Goal: Task Accomplishment & Management: Use online tool/utility

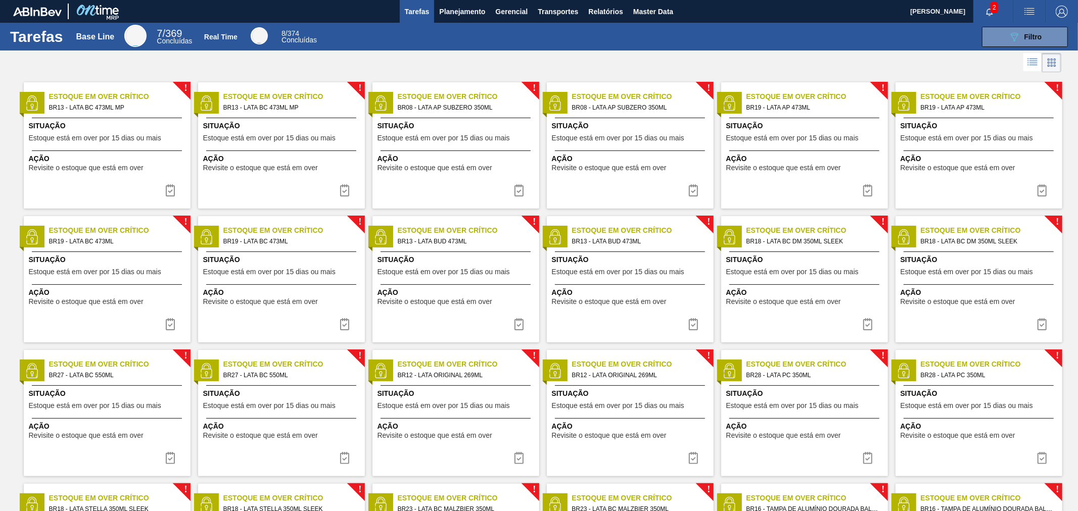
click at [1033, 7] on img "button" at bounding box center [1029, 12] width 12 height 12
click at [1007, 53] on li "Upload de Volumes" at bounding box center [1023, 54] width 92 height 18
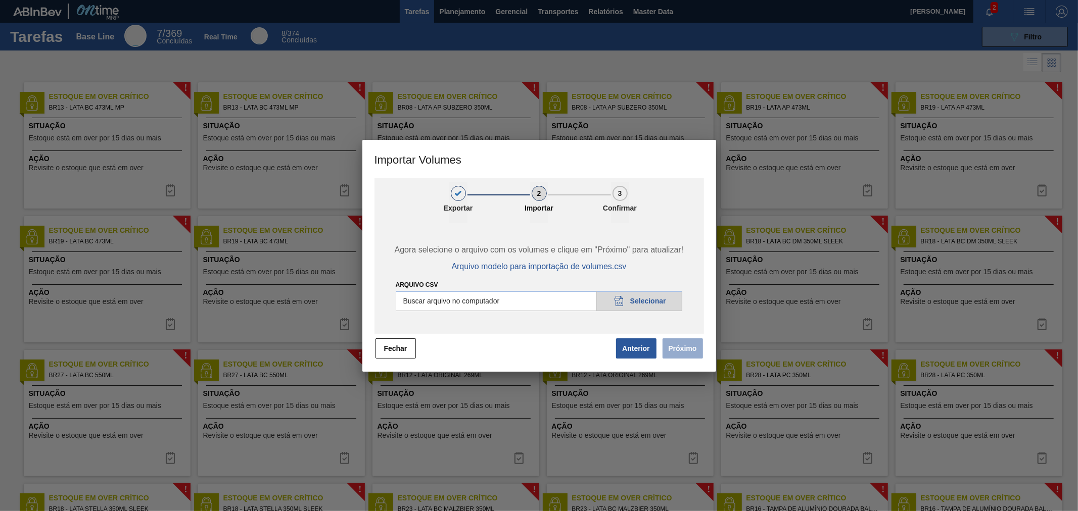
click at [644, 296] on input "Arquivo csv" at bounding box center [539, 301] width 287 height 20
type input "C:\fakepath\Template Subida LM.csv"
click at [699, 349] on button "Próximo" at bounding box center [683, 349] width 40 height 20
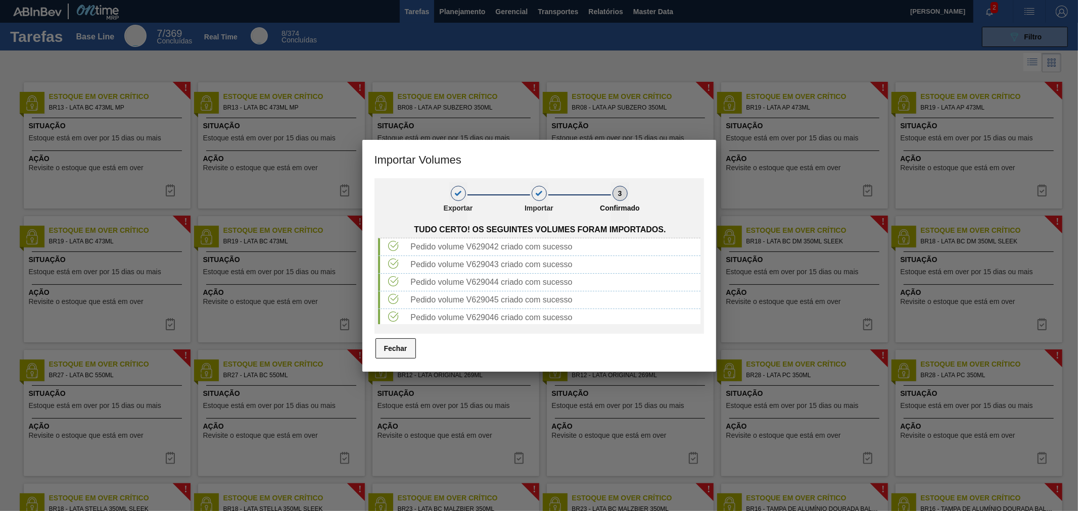
click at [406, 348] on button "Fechar" at bounding box center [396, 349] width 40 height 20
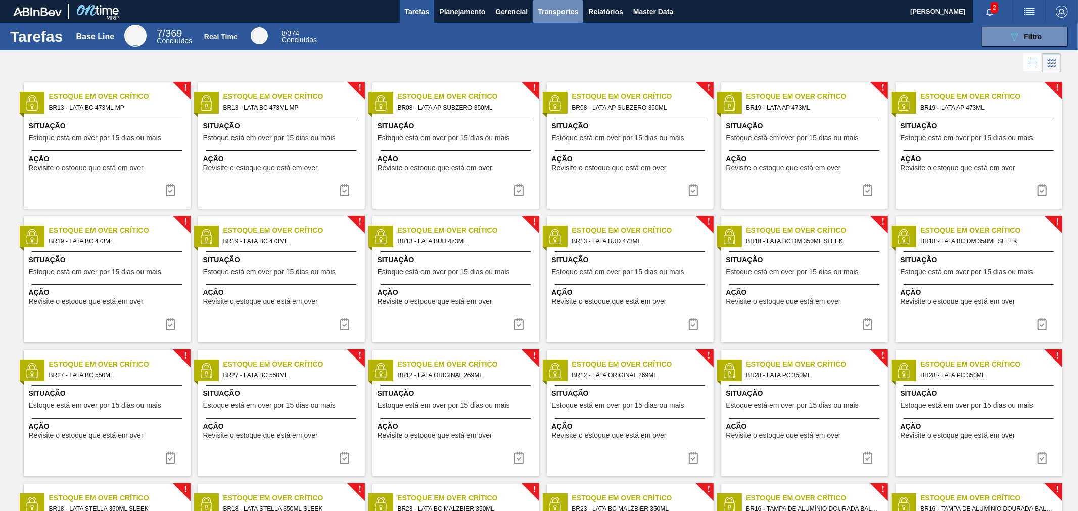
click at [563, 3] on button "Transportes" at bounding box center [558, 11] width 51 height 23
click at [595, 11] on div at bounding box center [539, 255] width 1078 height 511
click at [561, 13] on span "Transportes" at bounding box center [558, 12] width 40 height 12
click at [570, 47] on li "Otimização de Carga" at bounding box center [557, 50] width 83 height 16
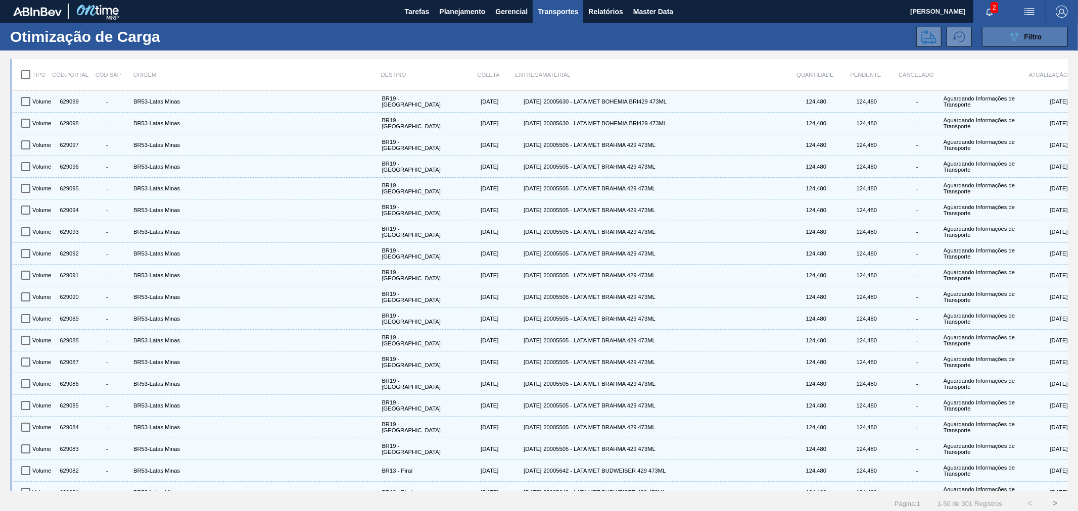
click at [1022, 31] on div "089F7B8B-B2A5-4AFE-B5C0-19BA573D28AC Filtro" at bounding box center [1025, 37] width 34 height 12
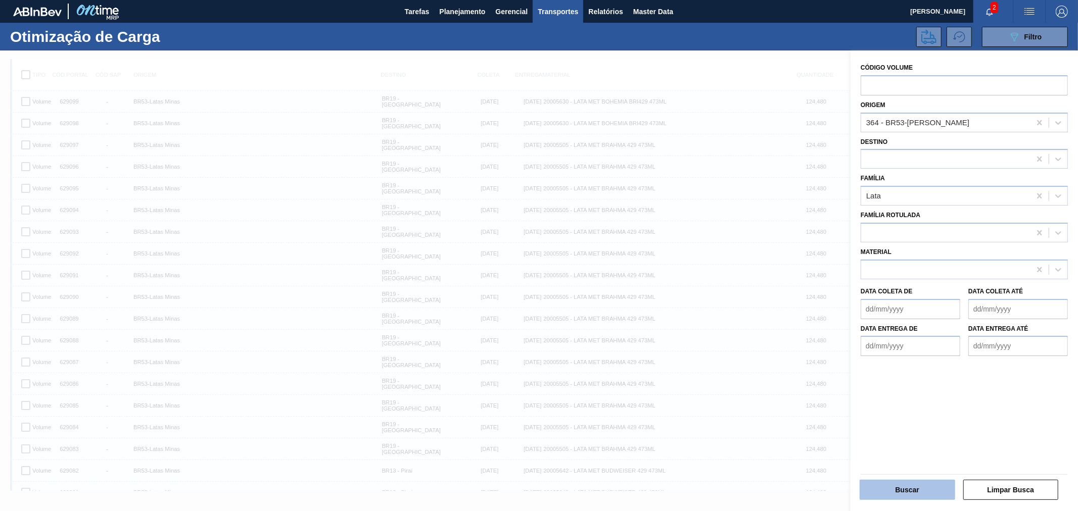
click at [921, 489] on button "Buscar" at bounding box center [908, 490] width 96 height 20
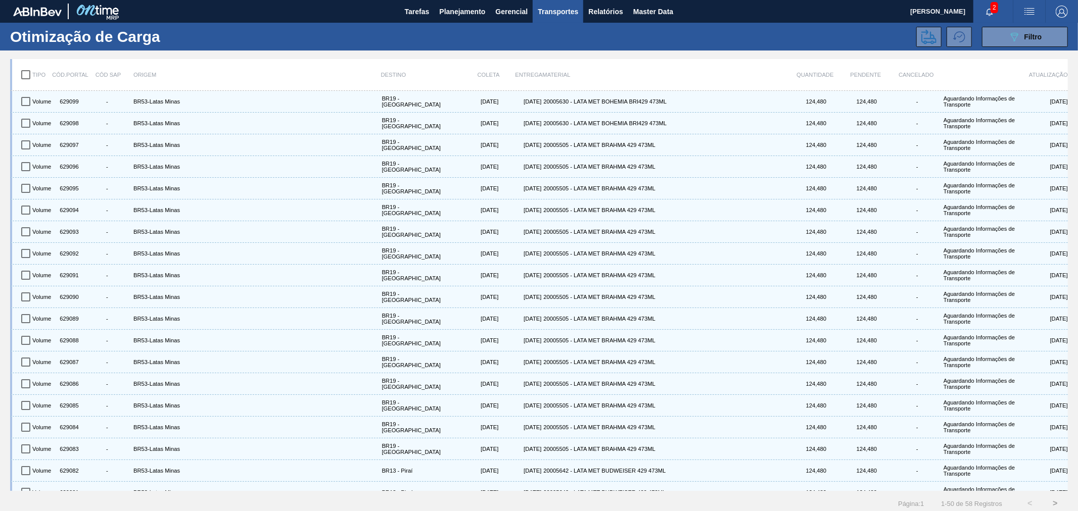
click at [26, 76] on input "checkbox" at bounding box center [25, 74] width 21 height 21
checkbox input "true"
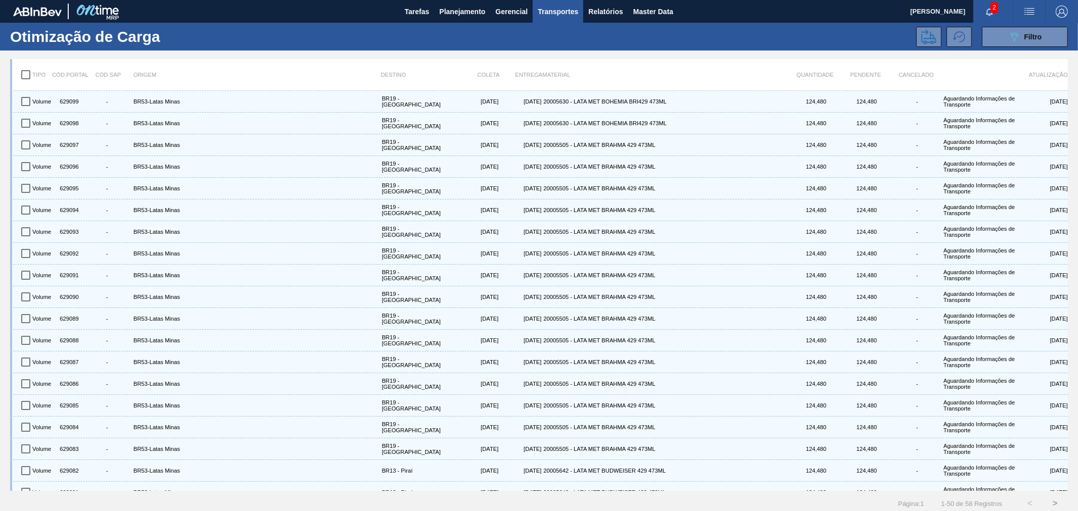
checkbox input "true"
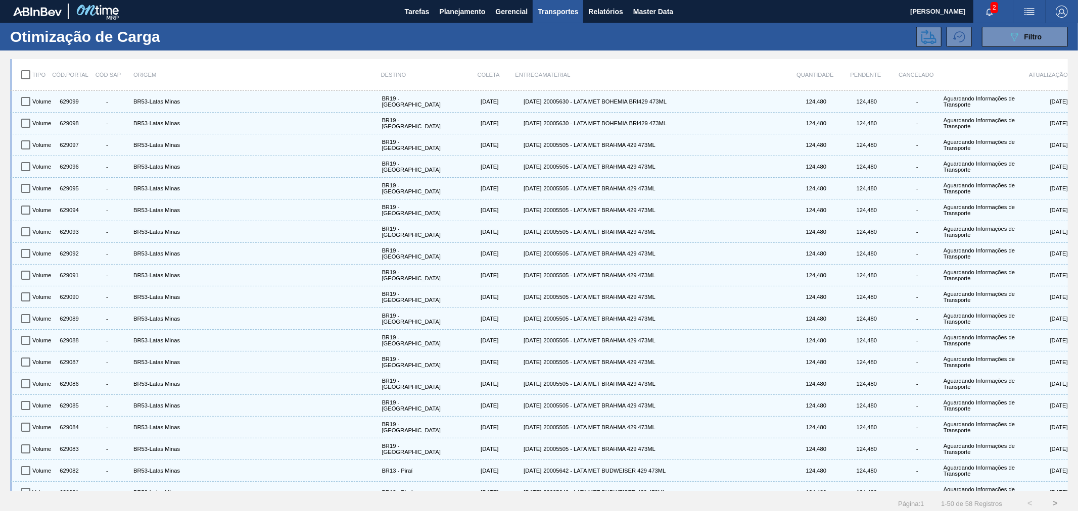
checkbox input "true"
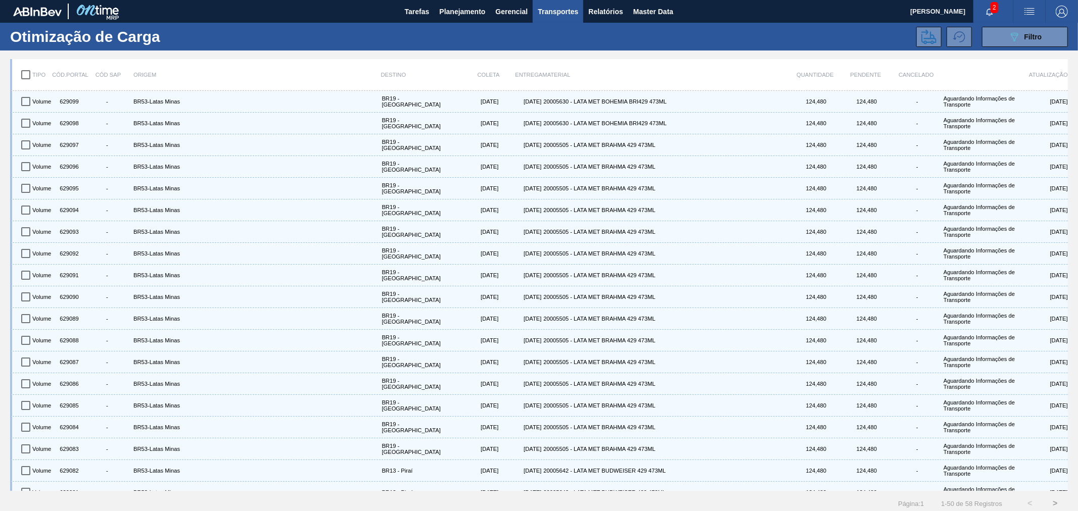
checkbox input "true"
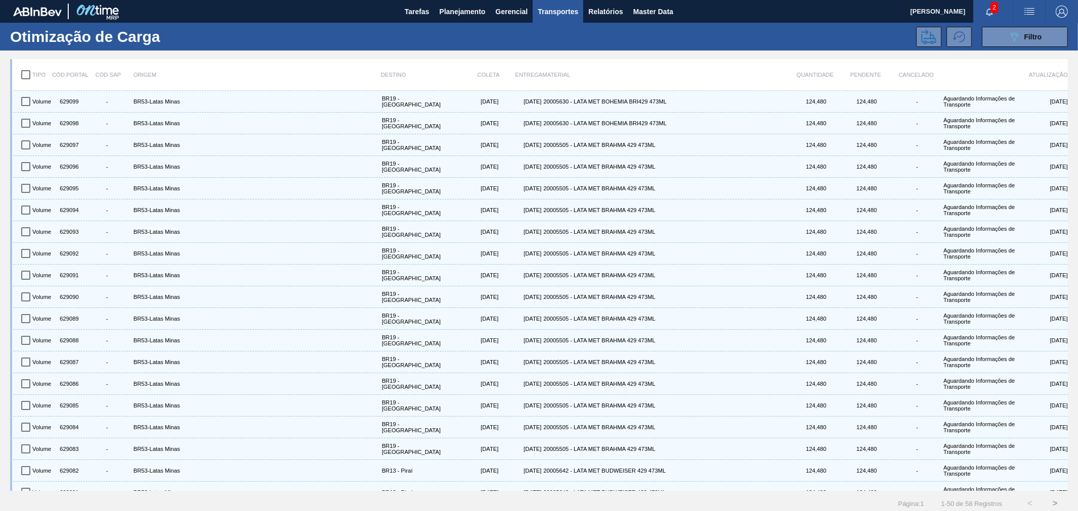
checkbox input "true"
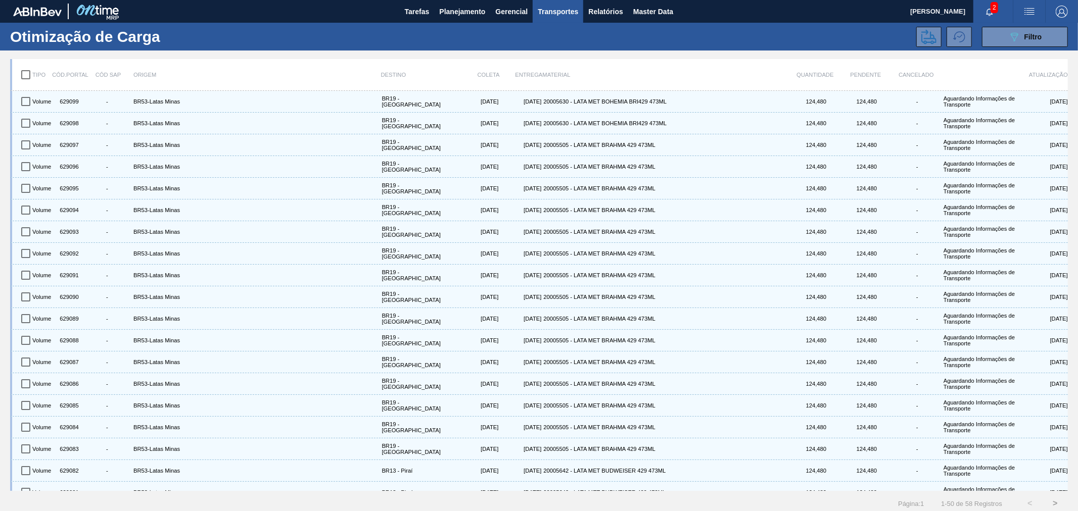
checkbox input "true"
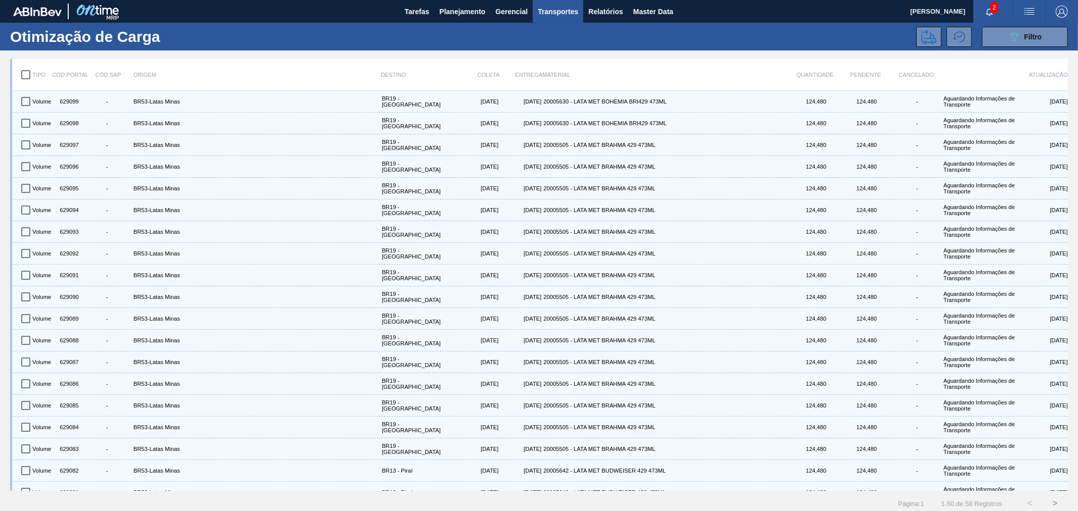
checkbox input "true"
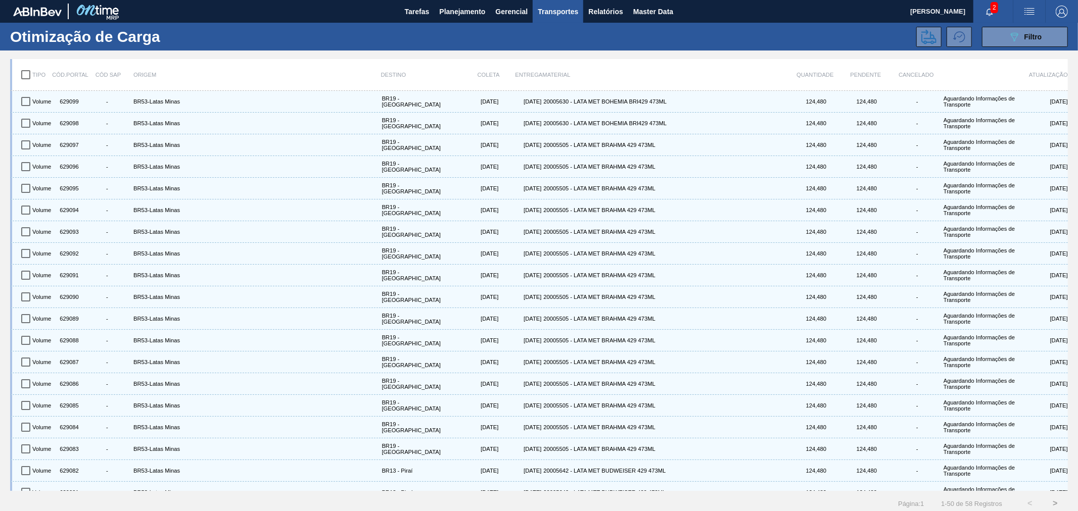
checkbox input "true"
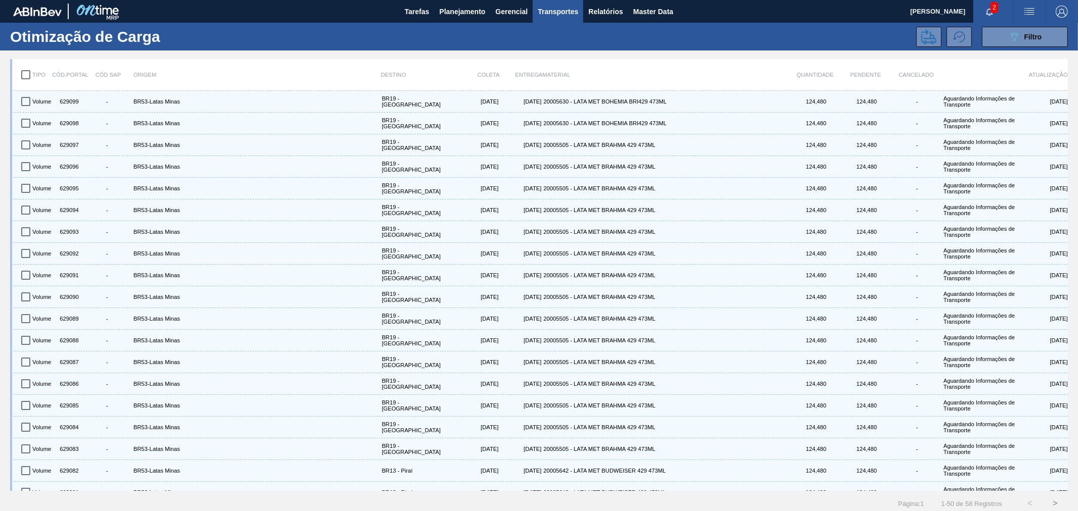
checkbox input "true"
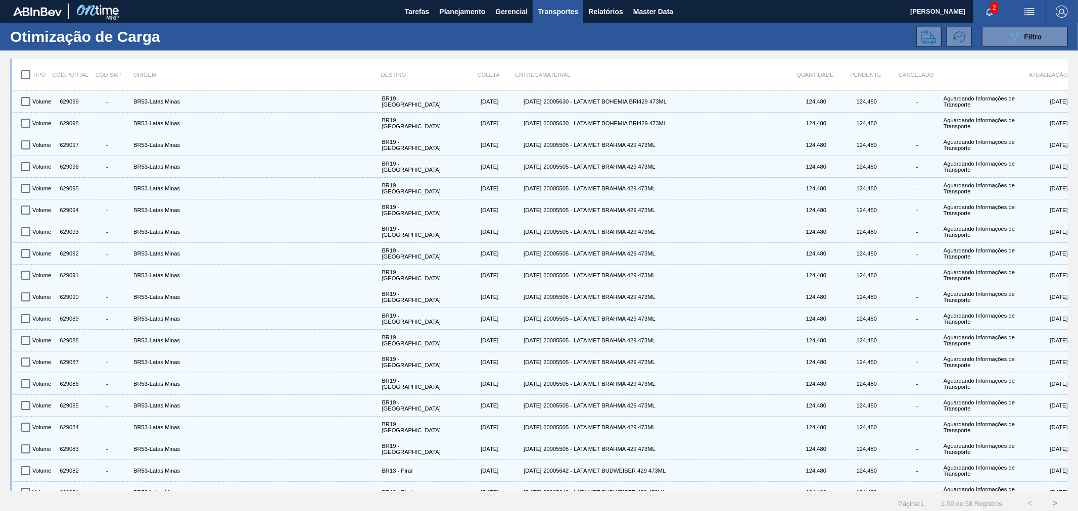
checkbox input "true"
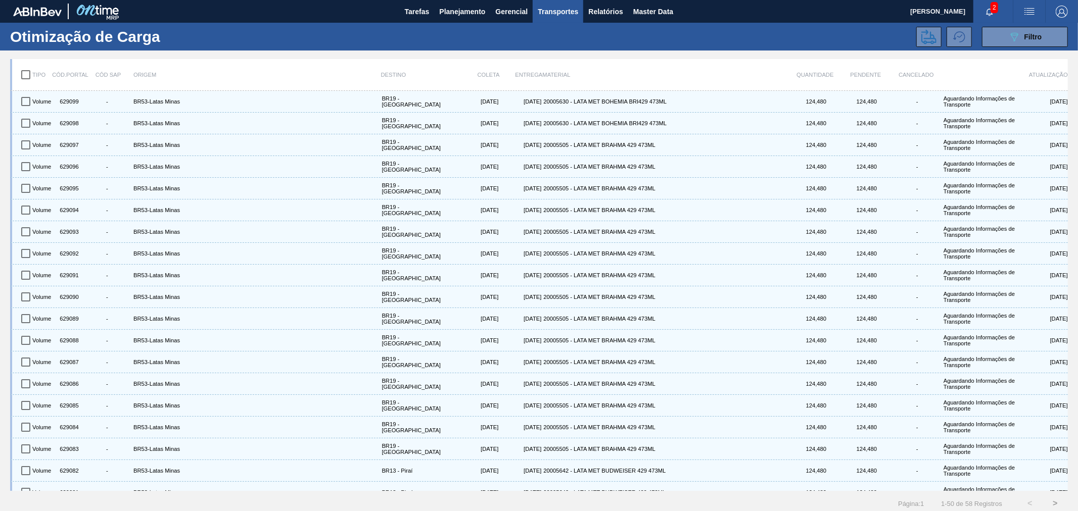
checkbox input "true"
click at [931, 37] on icon at bounding box center [928, 36] width 15 height 15
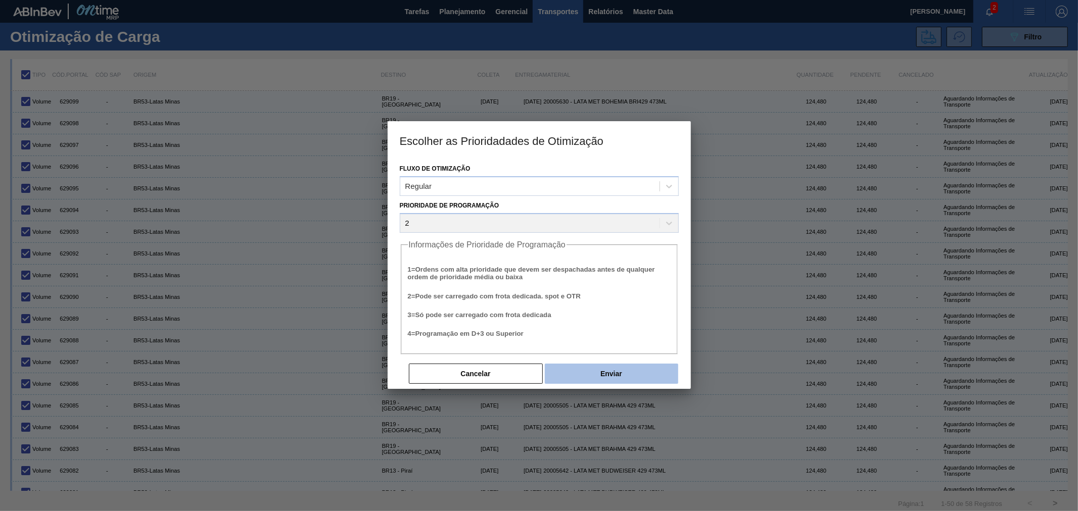
click at [622, 374] on button "Enviar" at bounding box center [611, 374] width 133 height 20
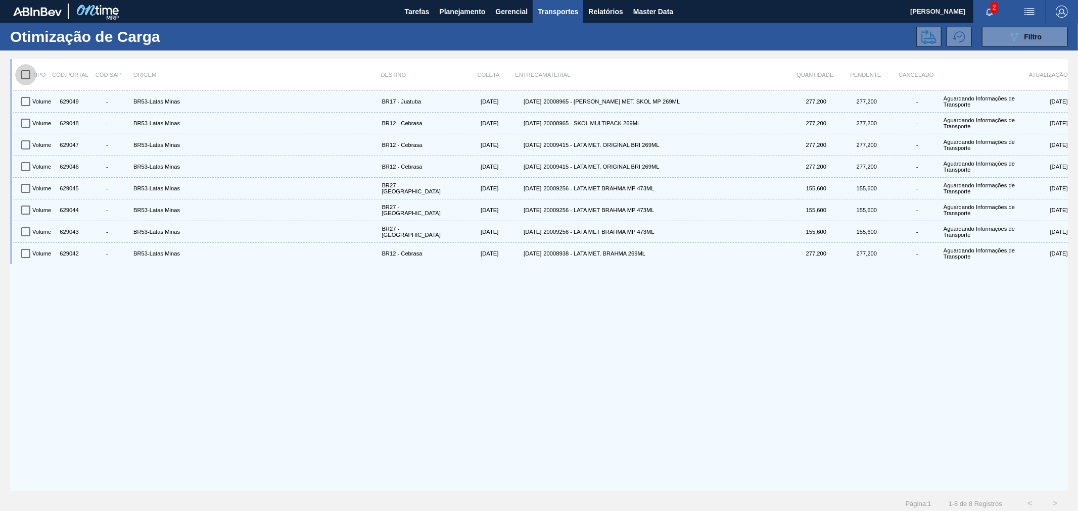
click at [25, 74] on input "checkbox" at bounding box center [25, 74] width 21 height 21
checkbox input "true"
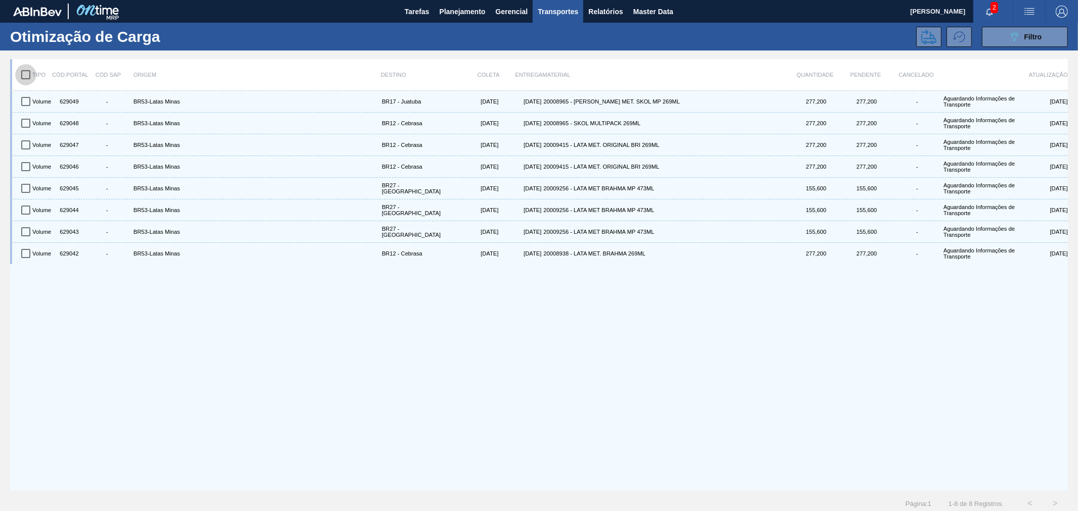
checkbox input "true"
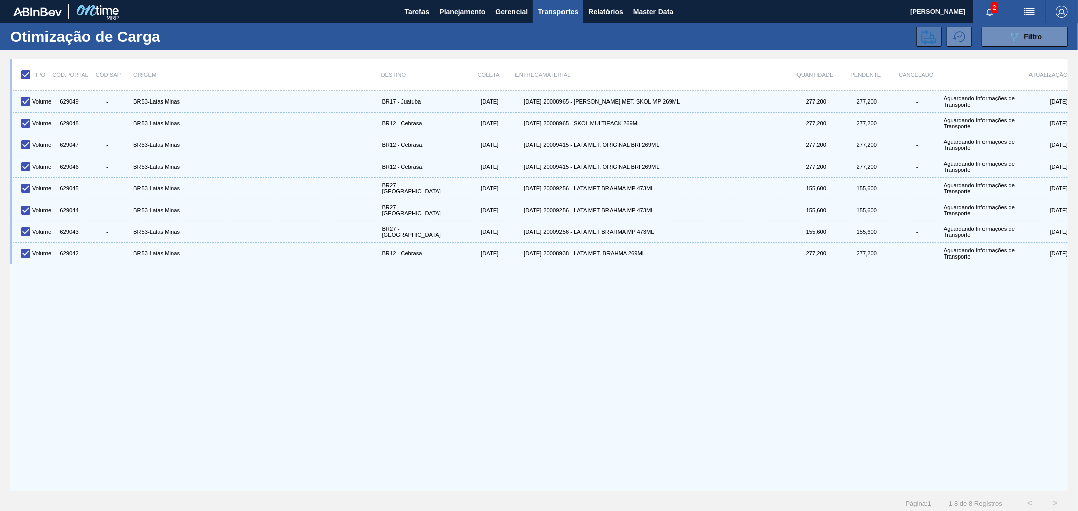
click at [925, 33] on icon at bounding box center [928, 36] width 15 height 15
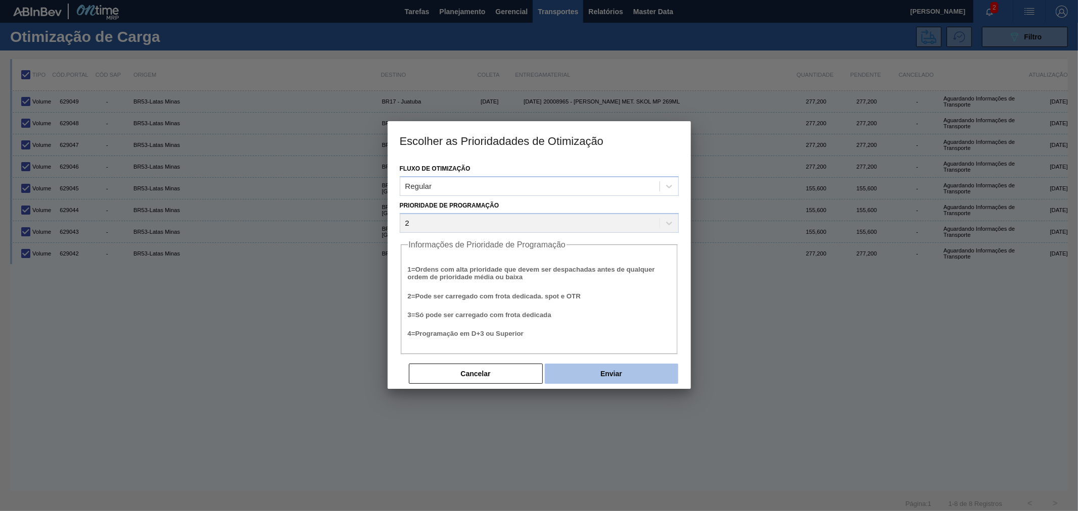
click at [653, 369] on button "Enviar" at bounding box center [611, 374] width 133 height 20
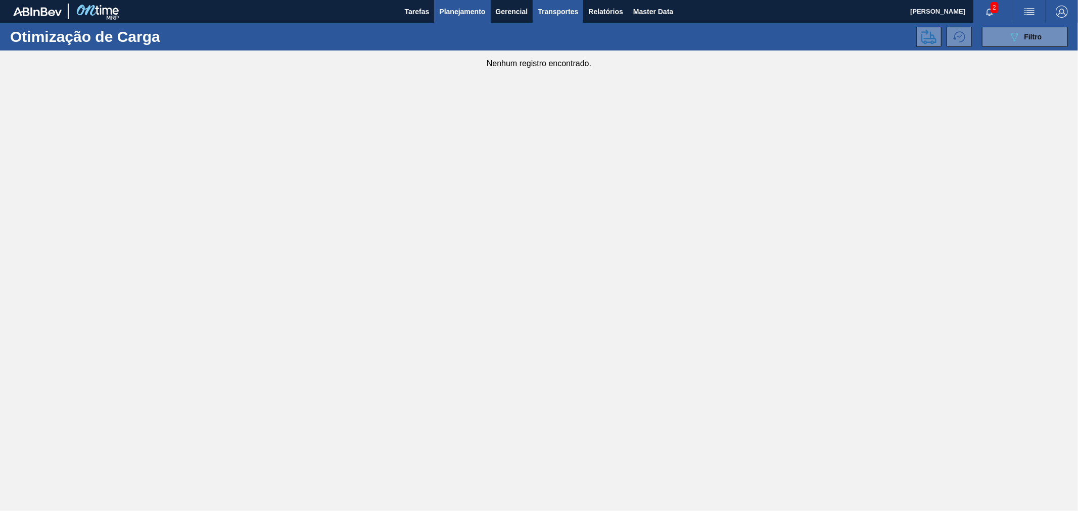
click at [479, 17] on span "Planejamento" at bounding box center [462, 12] width 46 height 12
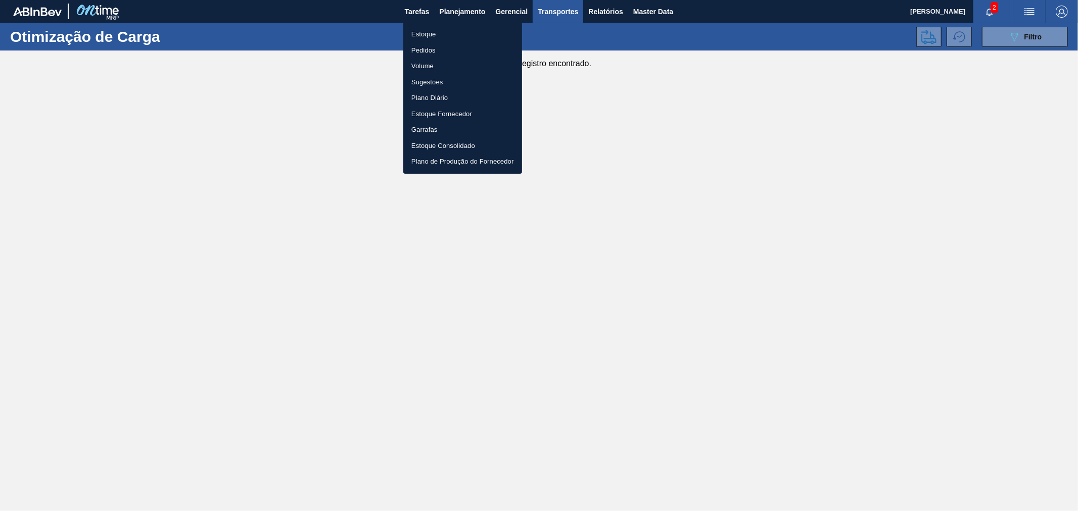
click at [646, 16] on div at bounding box center [539, 255] width 1078 height 511
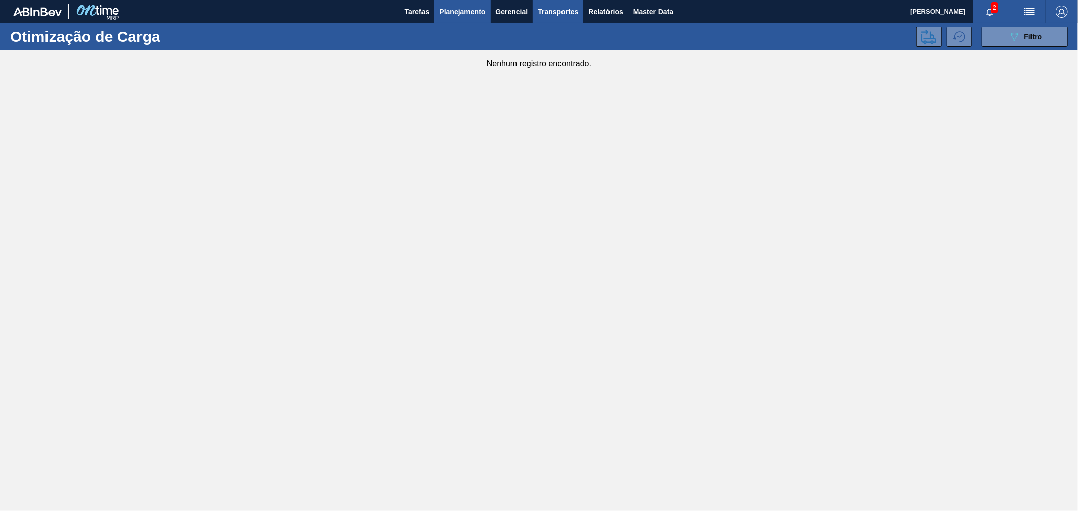
click at [459, 15] on span "Planejamento" at bounding box center [462, 12] width 46 height 12
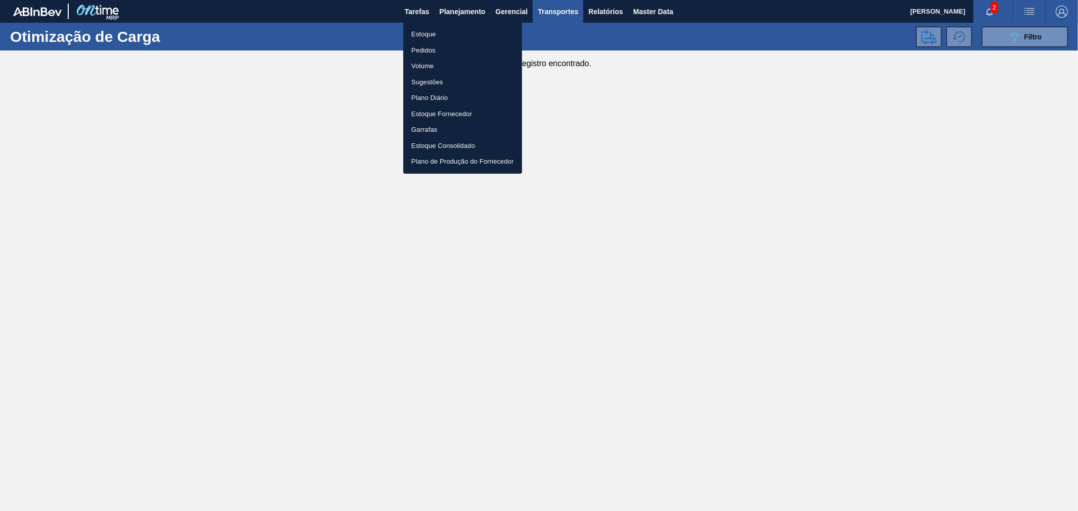
click at [424, 36] on li "Estoque" at bounding box center [462, 34] width 119 height 16
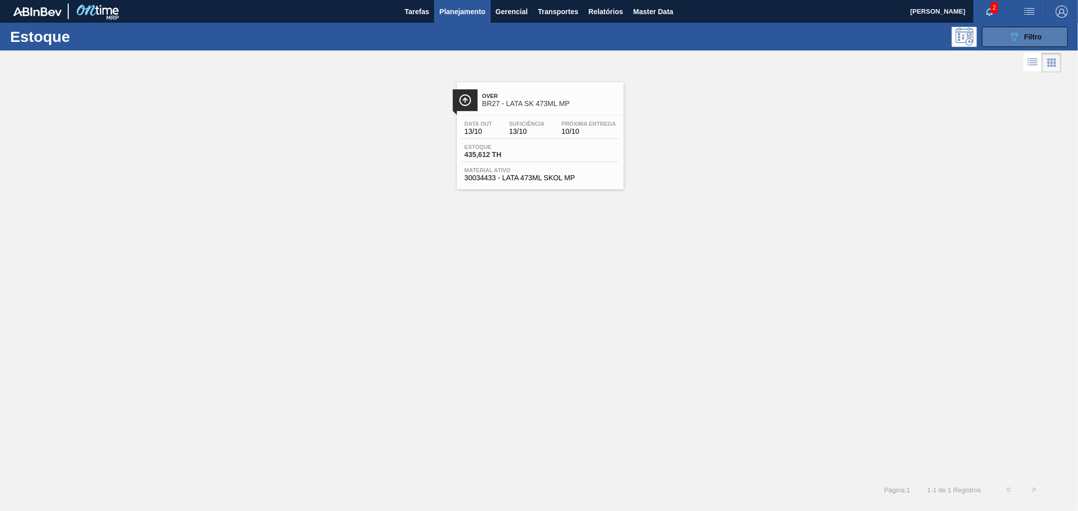
click at [1023, 35] on div "089F7B8B-B2A5-4AFE-B5C0-19BA573D28AC Filtro" at bounding box center [1025, 37] width 34 height 12
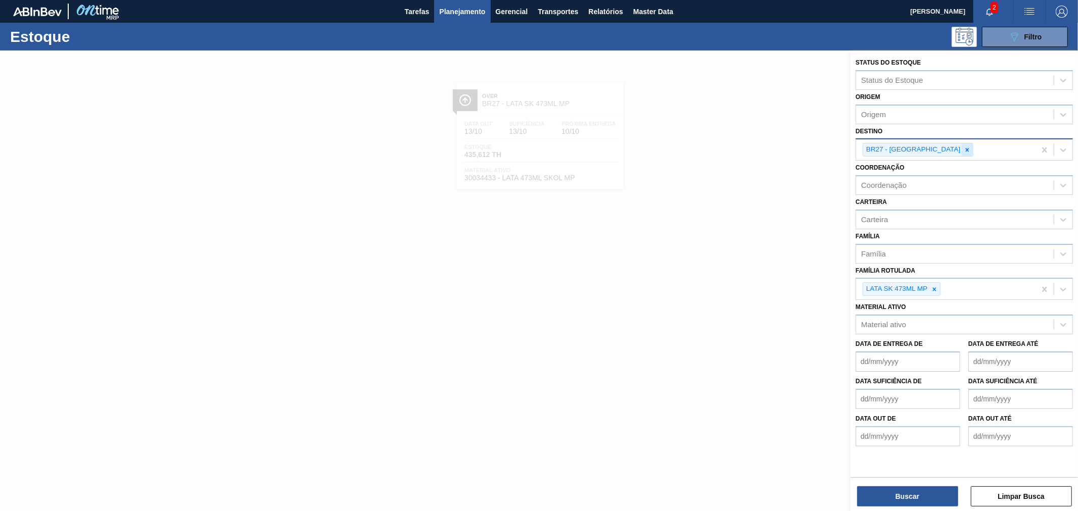
click at [964, 149] on icon at bounding box center [967, 150] width 7 height 7
type input "cebra"
click at [938, 166] on div "BR12 - Cebrasa" at bounding box center [964, 173] width 217 height 19
click at [936, 286] on icon at bounding box center [934, 289] width 7 height 7
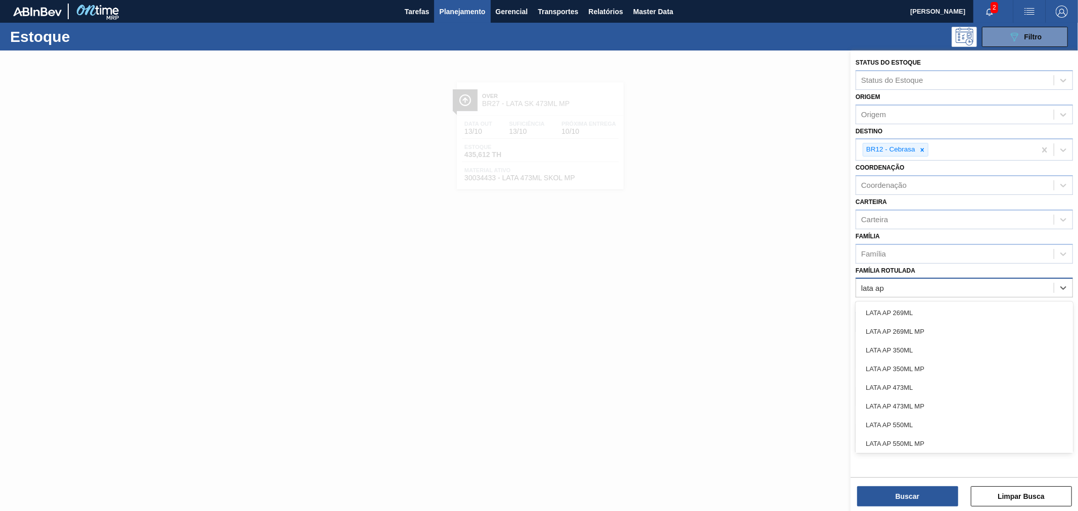
type Rotulada "lata ap 2"
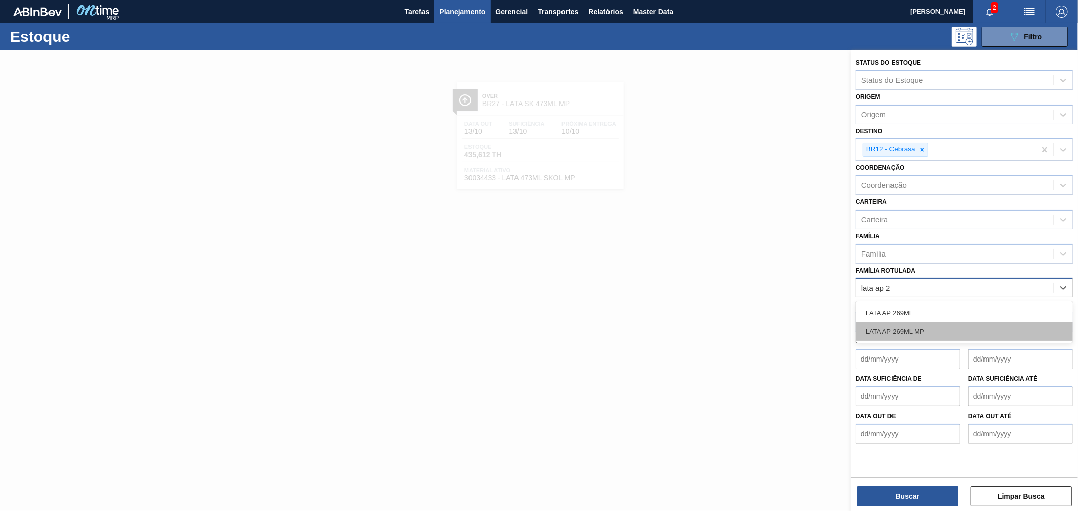
click at [946, 334] on div "LATA AP 269ML MP" at bounding box center [964, 331] width 217 height 19
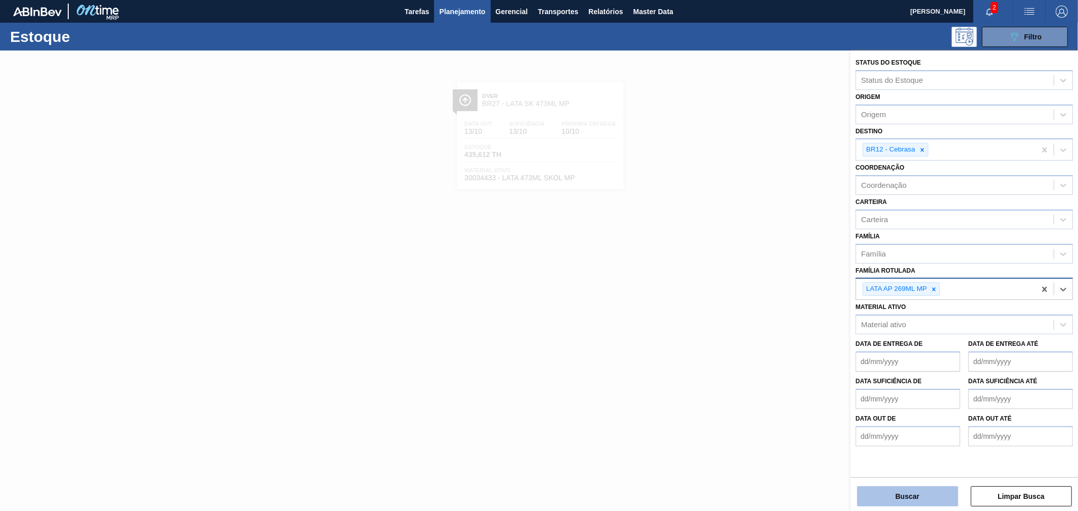
click at [912, 496] on button "Buscar" at bounding box center [907, 497] width 101 height 20
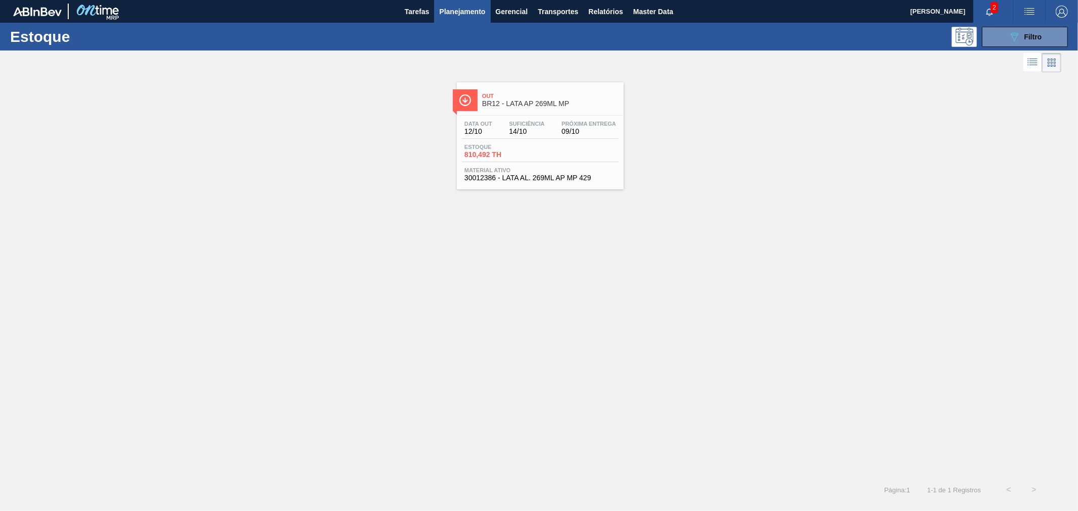
click at [543, 108] on div "Out BR12 - LATA AP 269ML MP" at bounding box center [550, 100] width 136 height 23
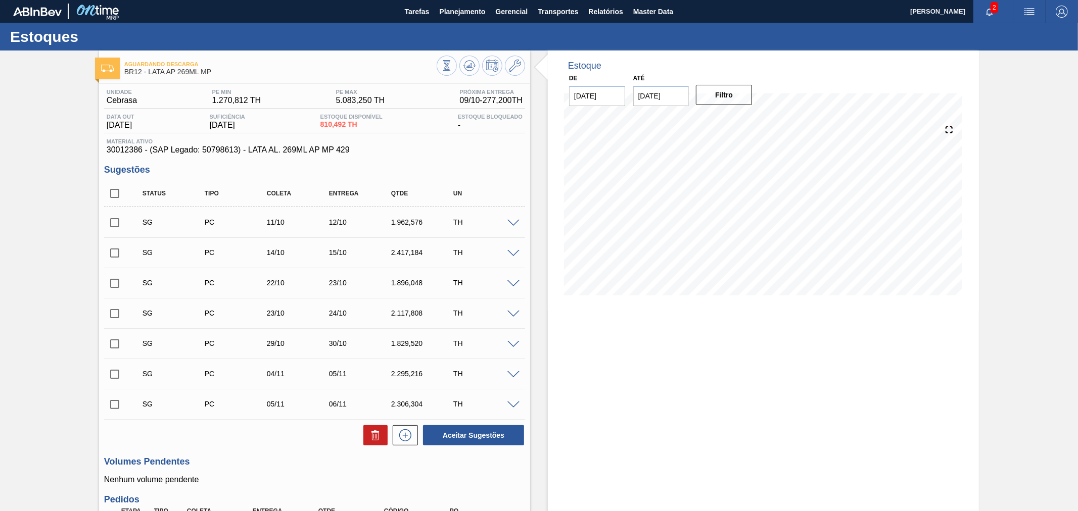
click at [126, 148] on span "30012386 - (SAP Legado: 50798613) - LATA AL. 269ML AP MP 429" at bounding box center [315, 150] width 416 height 9
click at [129, 152] on span "30012386 - (SAP Legado: 50798613) - LATA AL. 269ML AP MP 429" at bounding box center [315, 150] width 416 height 9
drag, startPoint x: 105, startPoint y: 151, endPoint x: 143, endPoint y: 150, distance: 37.4
click at [143, 150] on div "Material ativo 30012386 - (SAP Legado: 50798613) - LATA AL. 269ML AP MP 429" at bounding box center [314, 146] width 421 height 16
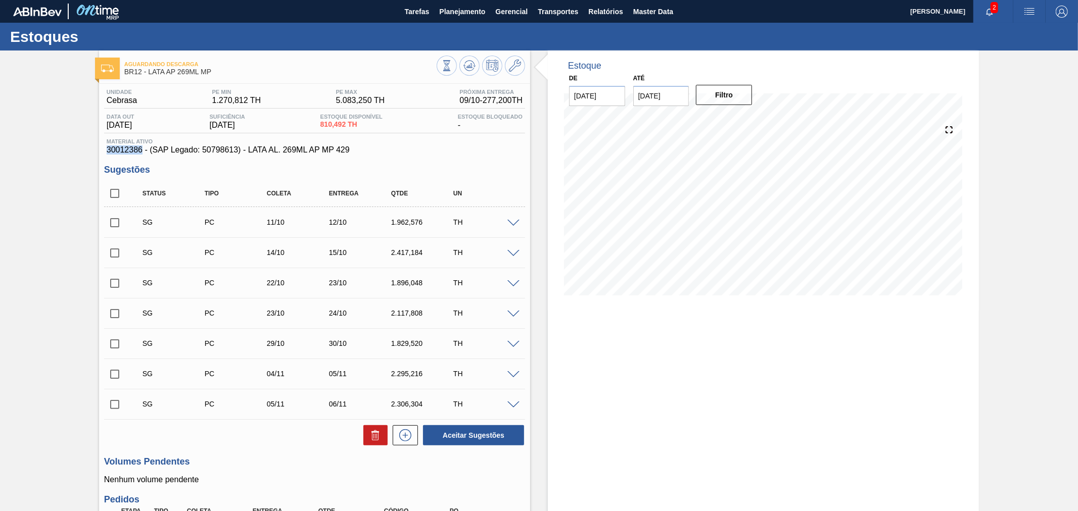
copy span "30012386"
click at [616, 9] on span "Relatórios" at bounding box center [605, 12] width 34 height 12
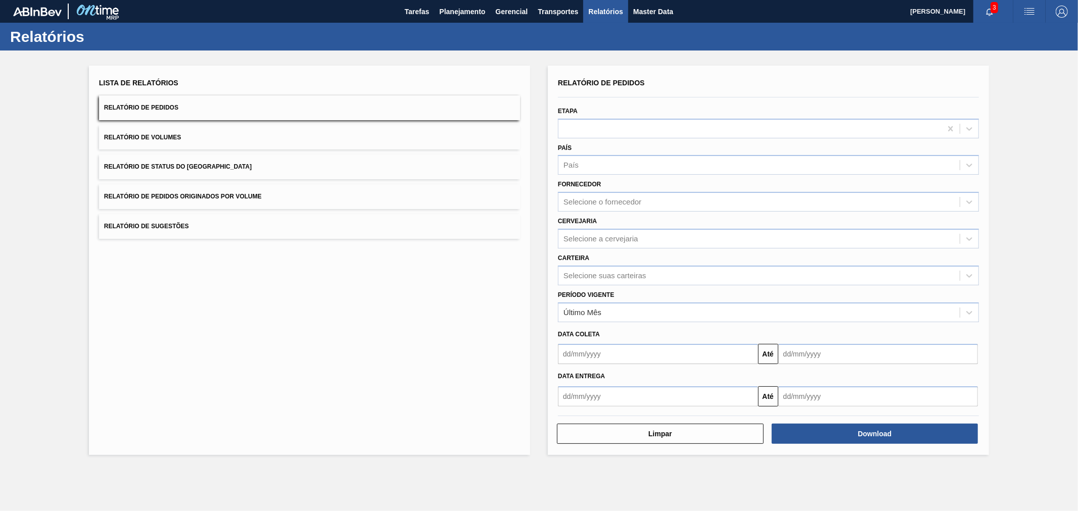
click at [191, 110] on button "Relatório de Pedidos" at bounding box center [309, 108] width 421 height 25
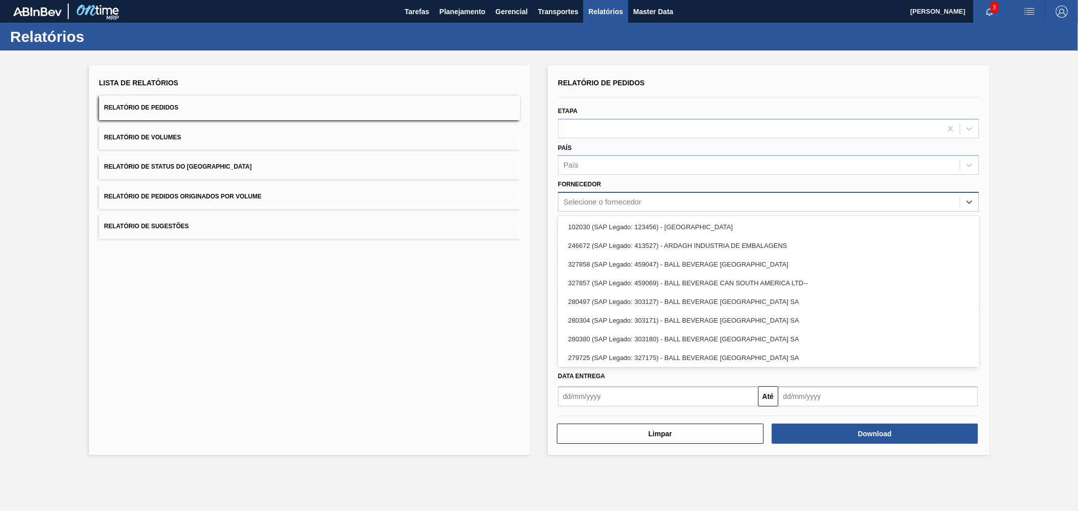
click at [580, 196] on div "Selecione o fornecedor" at bounding box center [758, 202] width 401 height 15
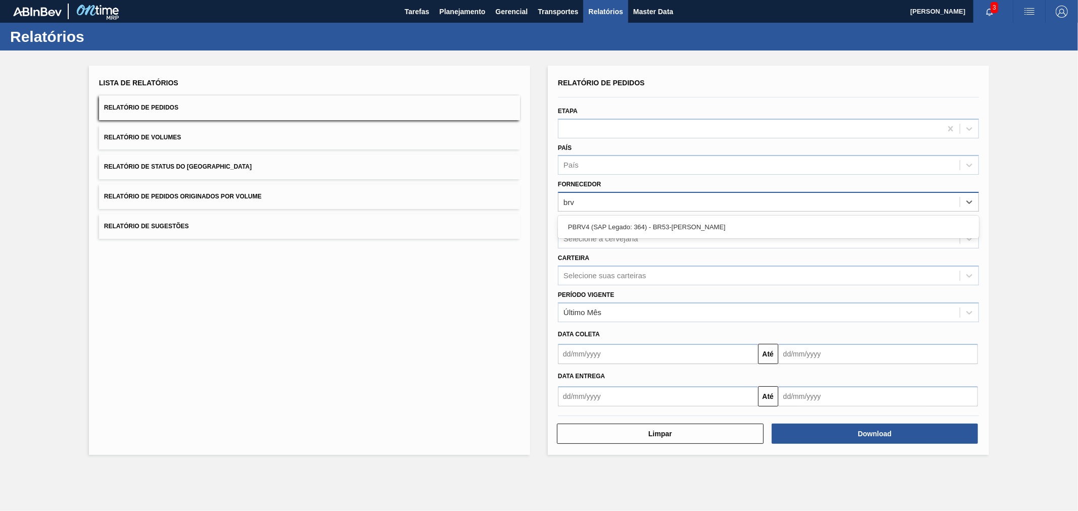
type input "brv4"
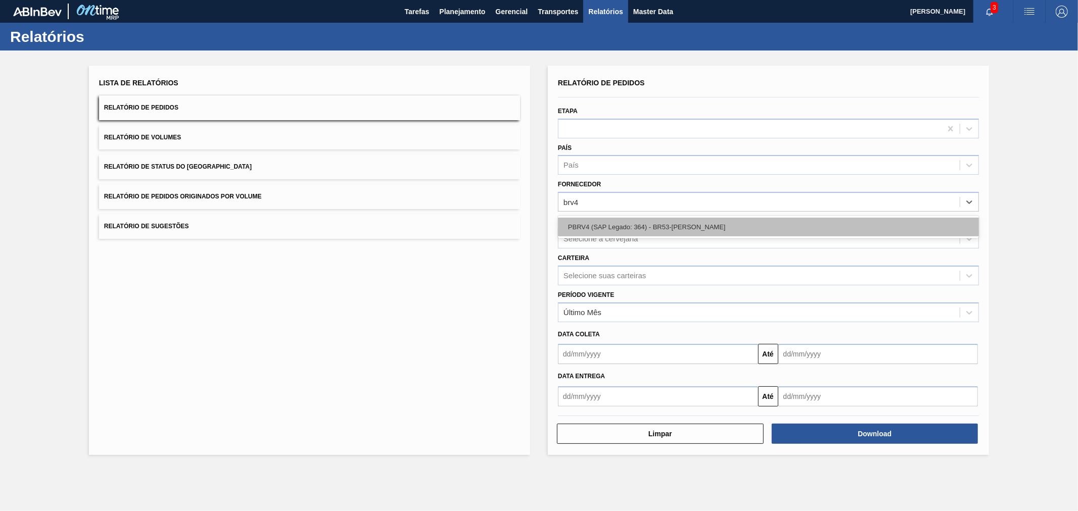
click at [588, 219] on div "PBRV4 (SAP Legado: 364) - BR53-[PERSON_NAME]" at bounding box center [768, 227] width 421 height 19
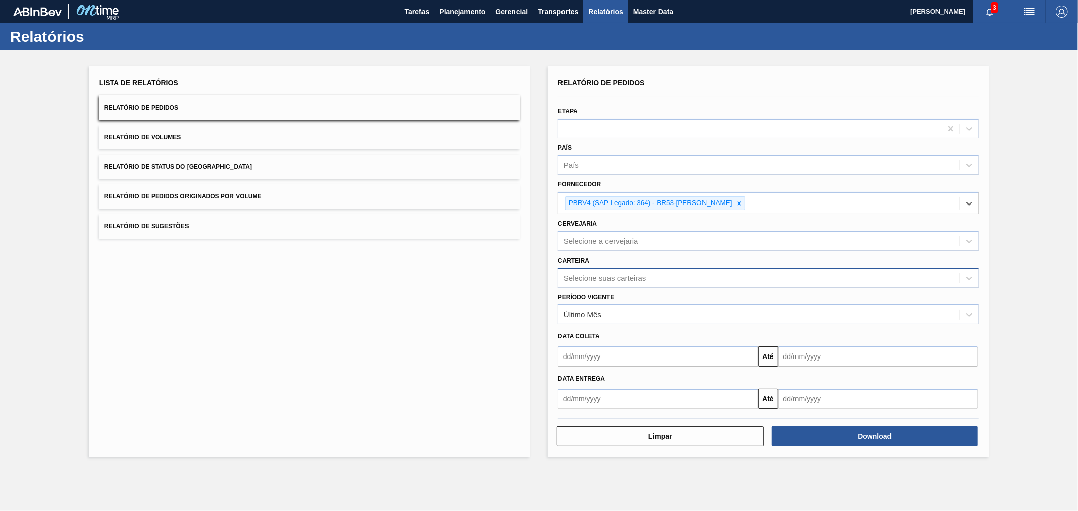
click at [604, 277] on div "Selecione suas carteiras" at bounding box center [605, 278] width 82 height 9
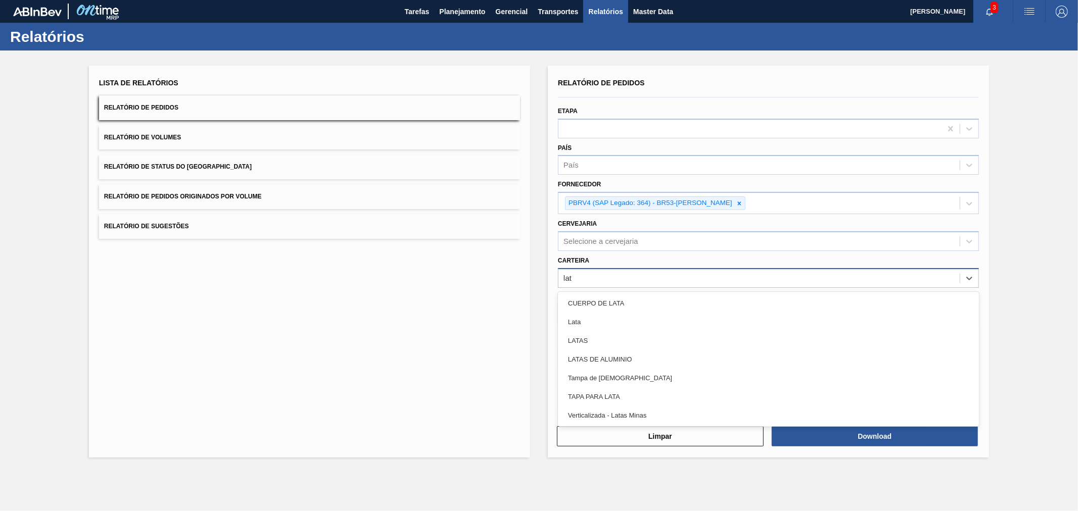
type input "lata"
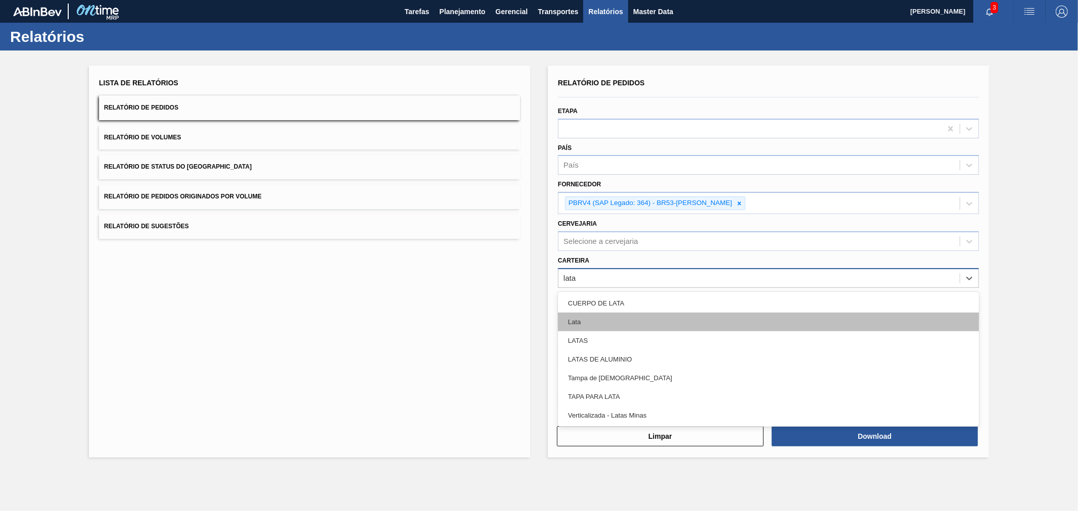
click at [599, 320] on div "Lata" at bounding box center [768, 322] width 421 height 19
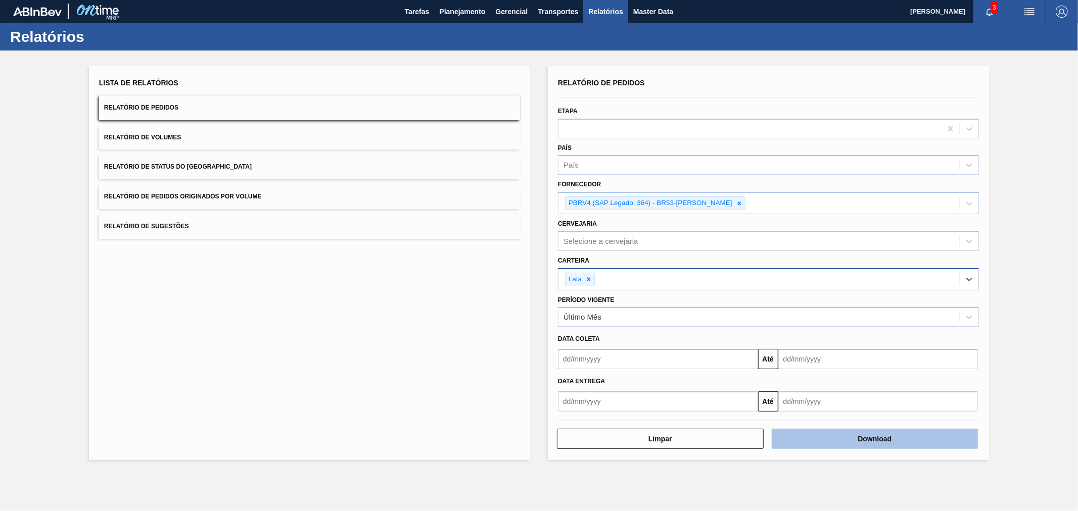
click at [831, 447] on button "Download" at bounding box center [875, 439] width 207 height 20
click at [354, 194] on button "Relatório de Pedidos Originados por Volume" at bounding box center [309, 196] width 421 height 25
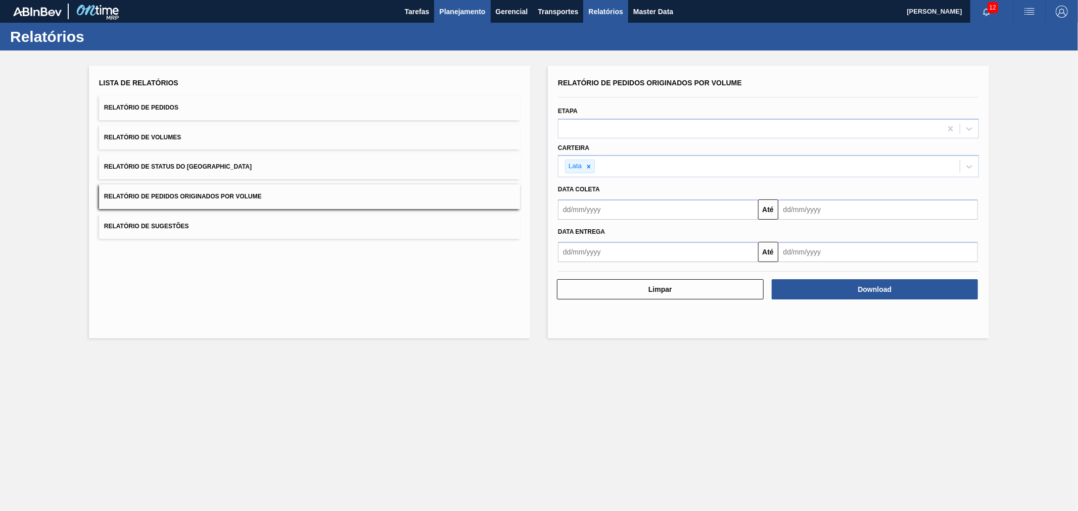
click at [451, 8] on span "Planejamento" at bounding box center [462, 12] width 46 height 12
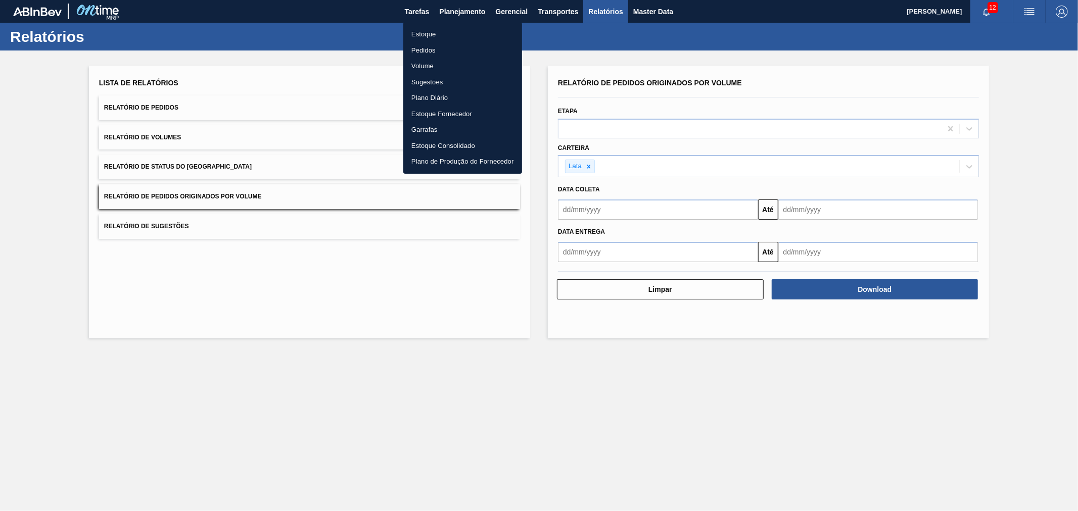
click at [424, 64] on li "Volume" at bounding box center [462, 66] width 119 height 16
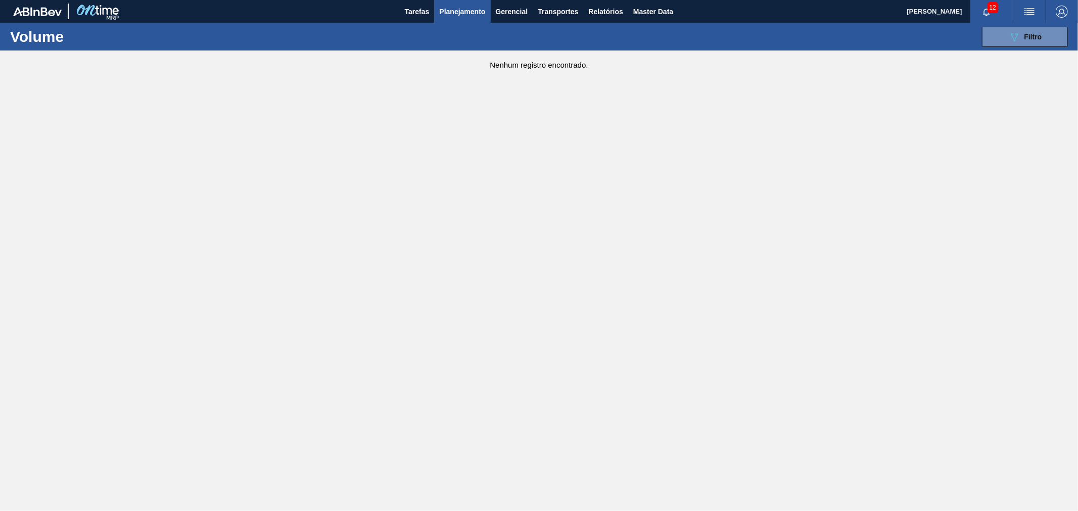
click at [445, 6] on span "Planejamento" at bounding box center [462, 12] width 46 height 12
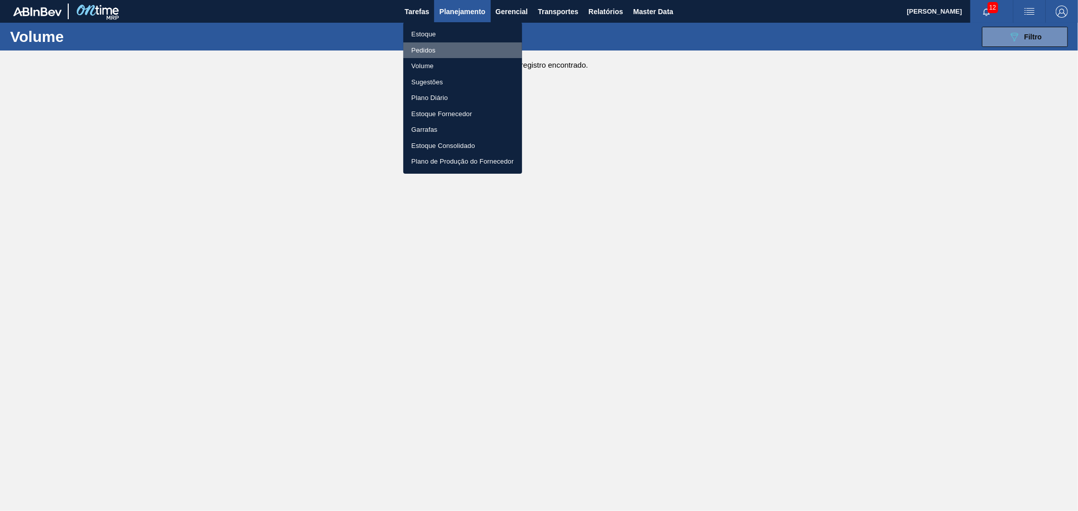
click at [426, 49] on li "Pedidos" at bounding box center [462, 50] width 119 height 16
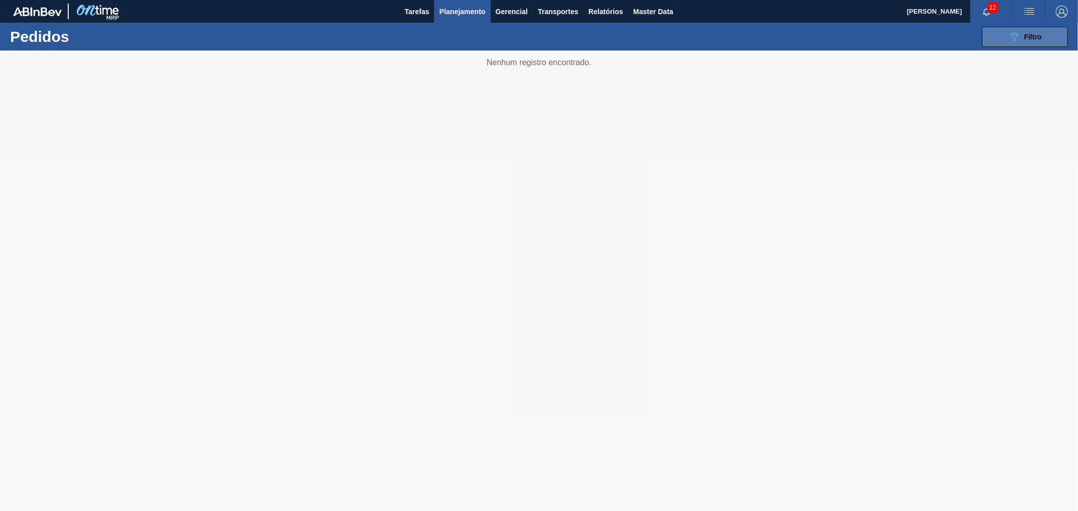
click at [1027, 42] on div "089F7B8B-B2A5-4AFE-B5C0-19BA573D28AC Filtro" at bounding box center [1025, 37] width 34 height 12
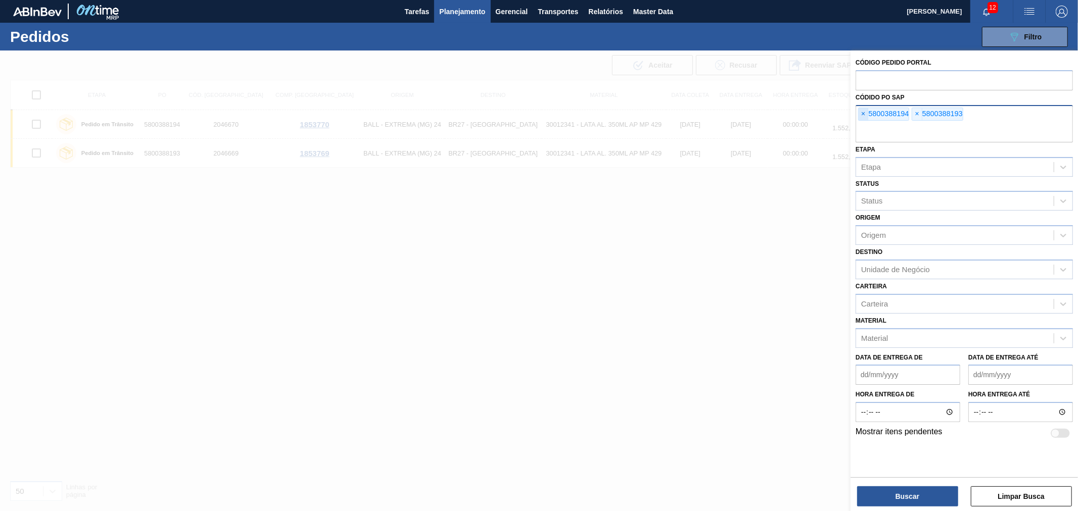
click at [864, 117] on span "×" at bounding box center [864, 114] width 10 height 12
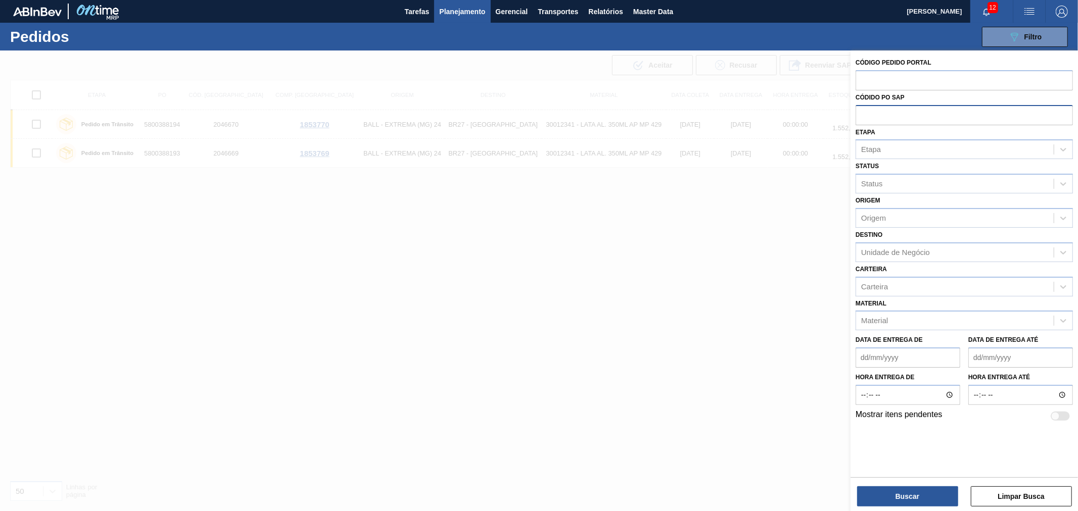
paste input "text"
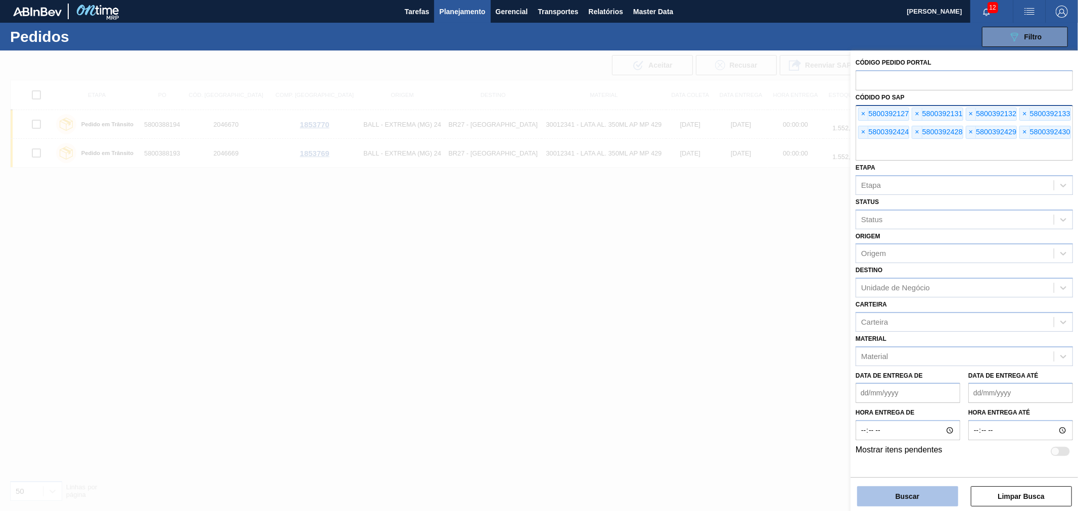
click at [904, 488] on button "Buscar" at bounding box center [907, 497] width 101 height 20
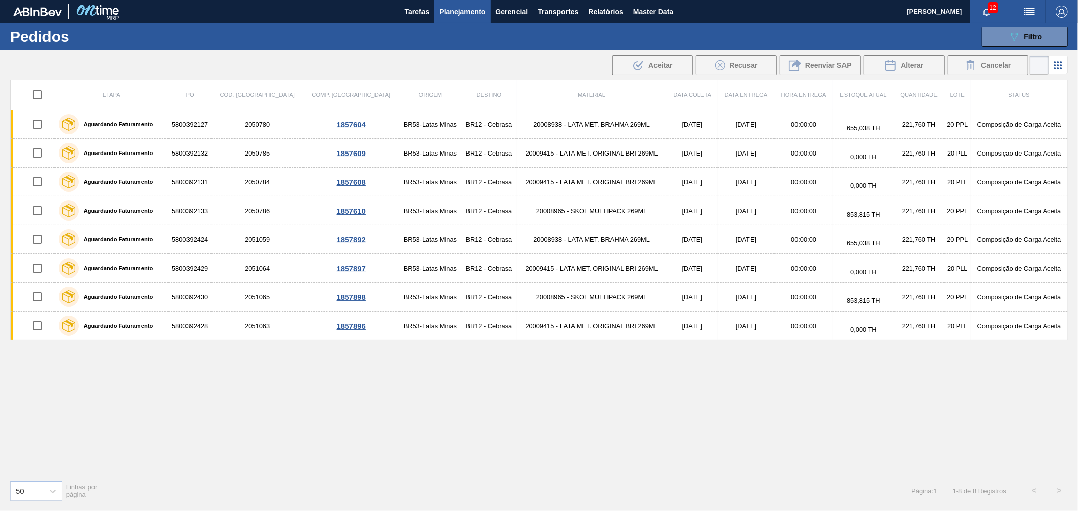
click at [42, 97] on input "checkbox" at bounding box center [37, 94] width 21 height 21
checkbox input "true"
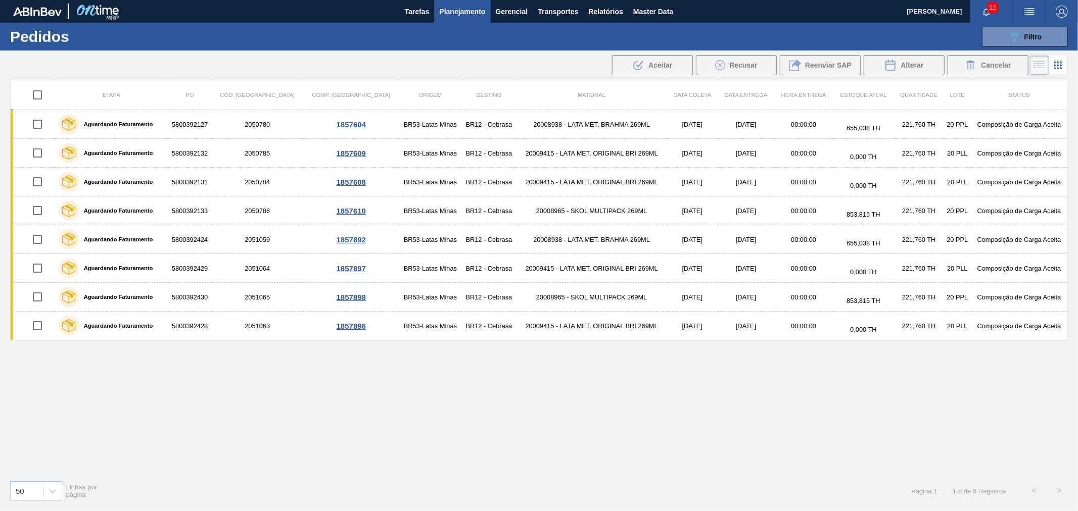
checkbox input "true"
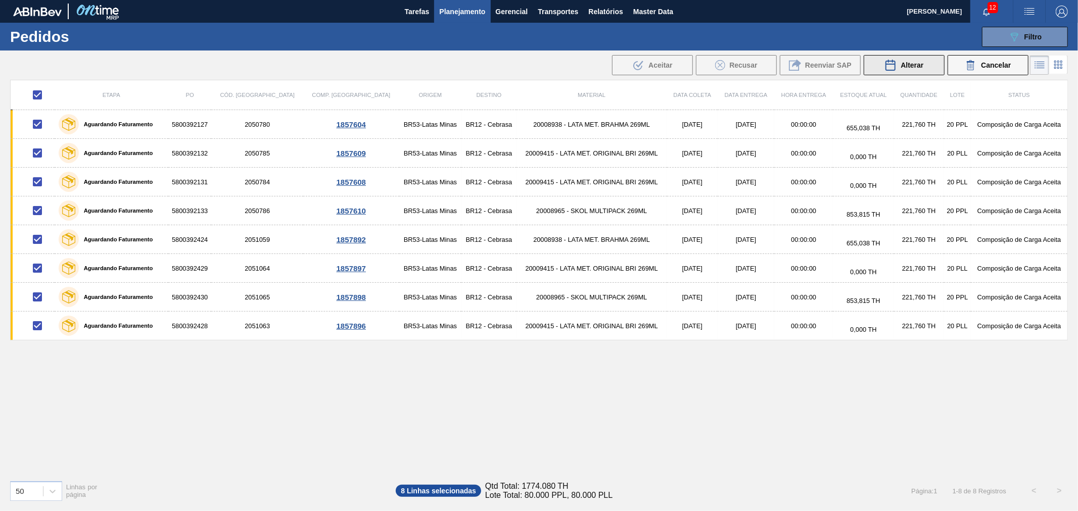
click at [905, 64] on span "Alterar" at bounding box center [912, 65] width 23 height 8
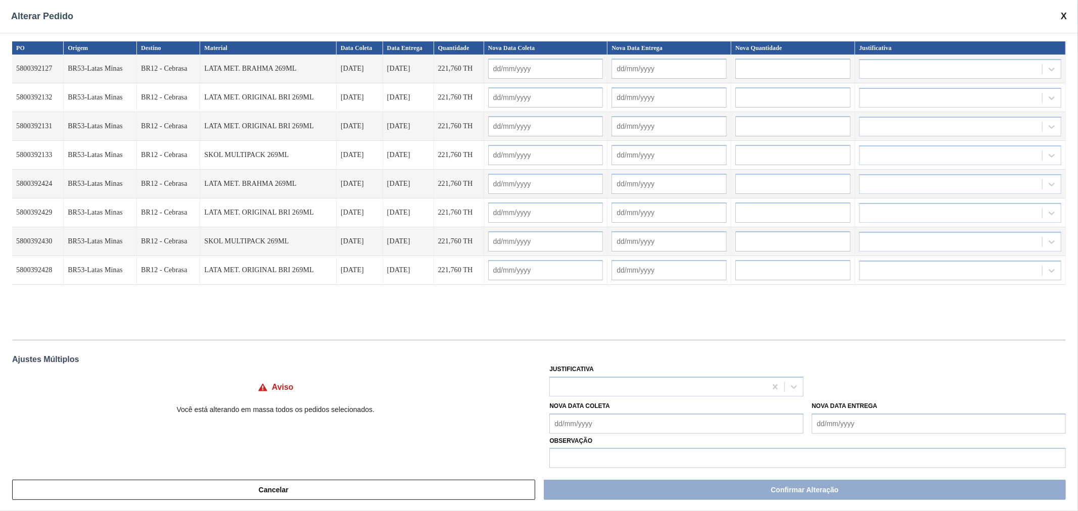
click at [771, 68] on input "text" at bounding box center [792, 69] width 115 height 20
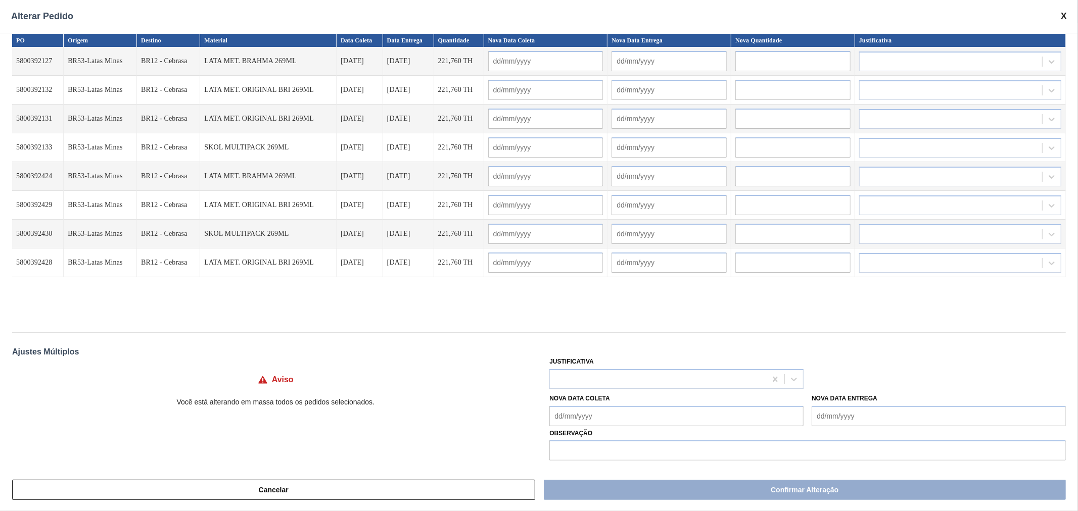
scroll to position [11, 0]
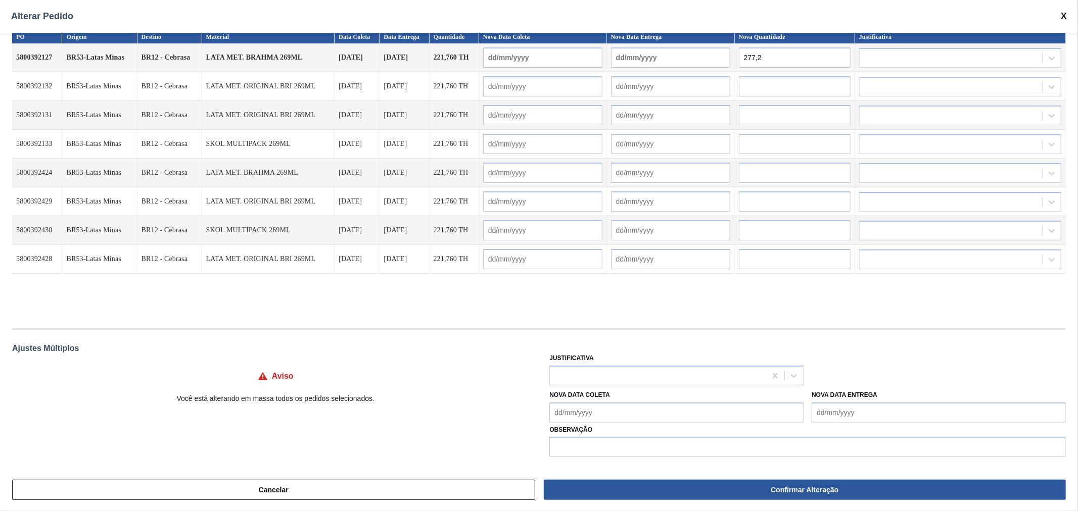
type input "277,2"
click at [752, 91] on input "text" at bounding box center [795, 86] width 112 height 20
paste input "277,2"
type input "277,2"
click at [754, 113] on input "text" at bounding box center [795, 115] width 111 height 20
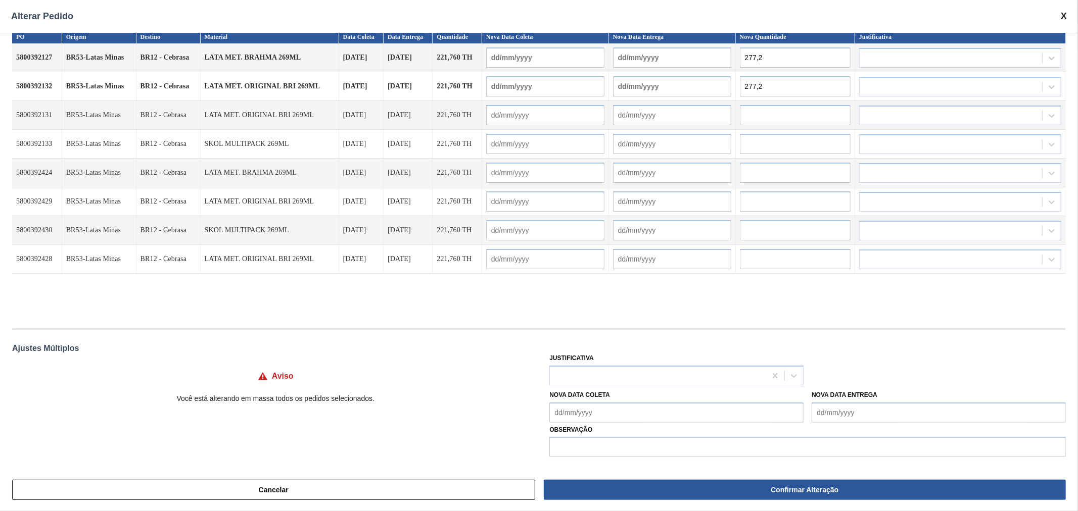
paste input "277,2"
type input "277,2"
click at [771, 139] on input "text" at bounding box center [795, 144] width 111 height 20
paste input "277,2"
type input "277,2"
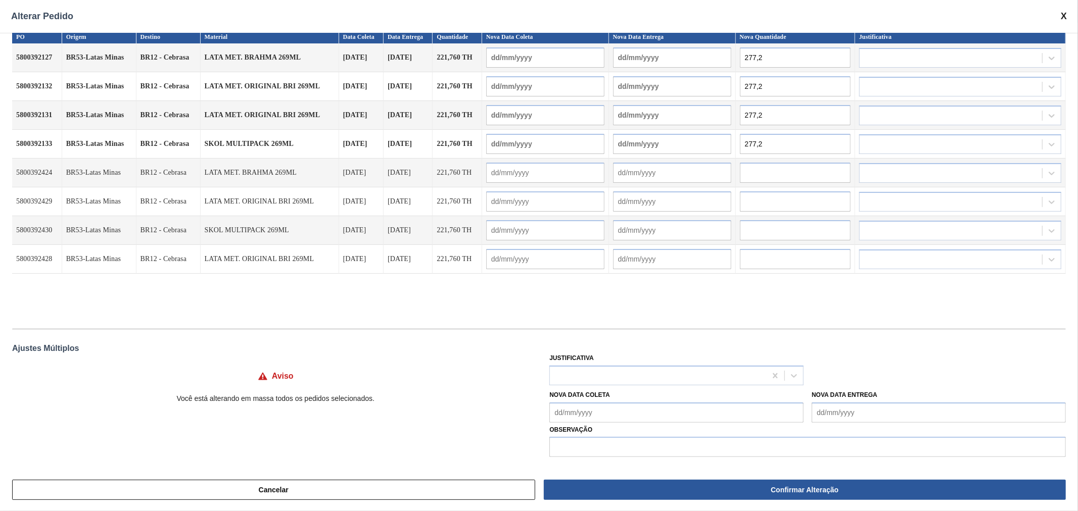
click at [775, 169] on input "text" at bounding box center [795, 173] width 111 height 20
paste input "277,2"
type input "277,2"
click at [773, 200] on input "text" at bounding box center [795, 202] width 111 height 20
paste input "277,2"
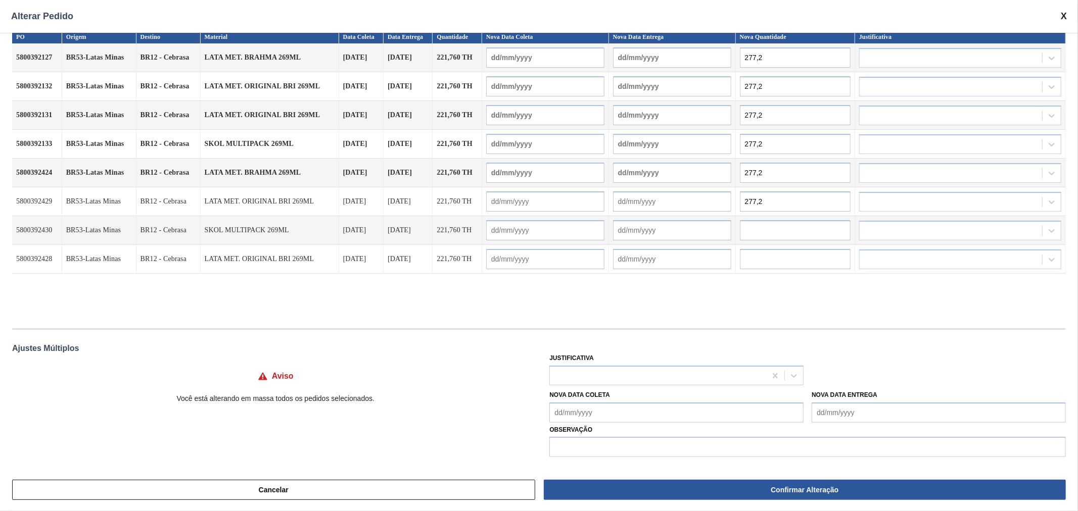
type input "277,2"
click at [772, 228] on input "text" at bounding box center [795, 230] width 111 height 20
paste input "277,2"
type input "277,2"
click at [768, 259] on input "text" at bounding box center [795, 259] width 111 height 20
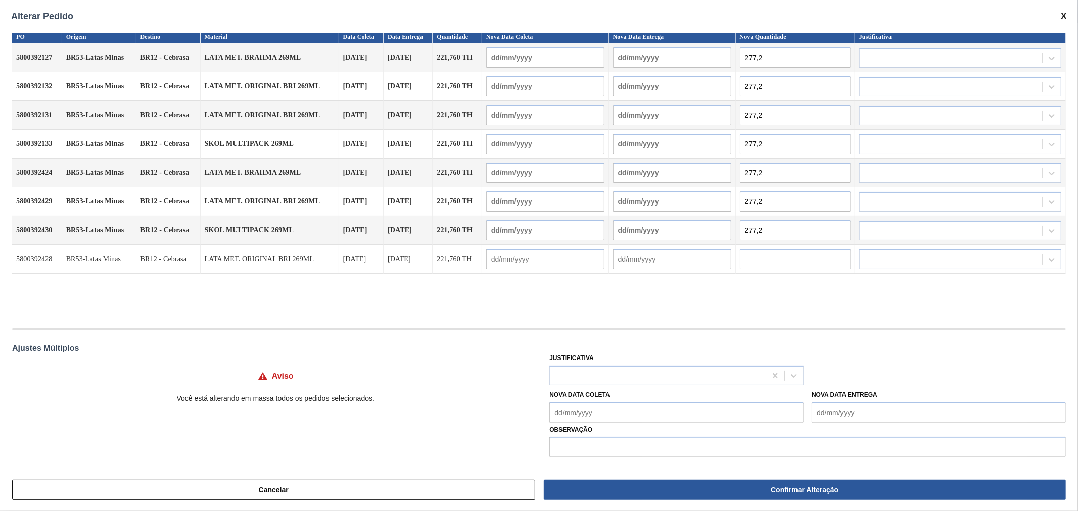
paste input "277,2"
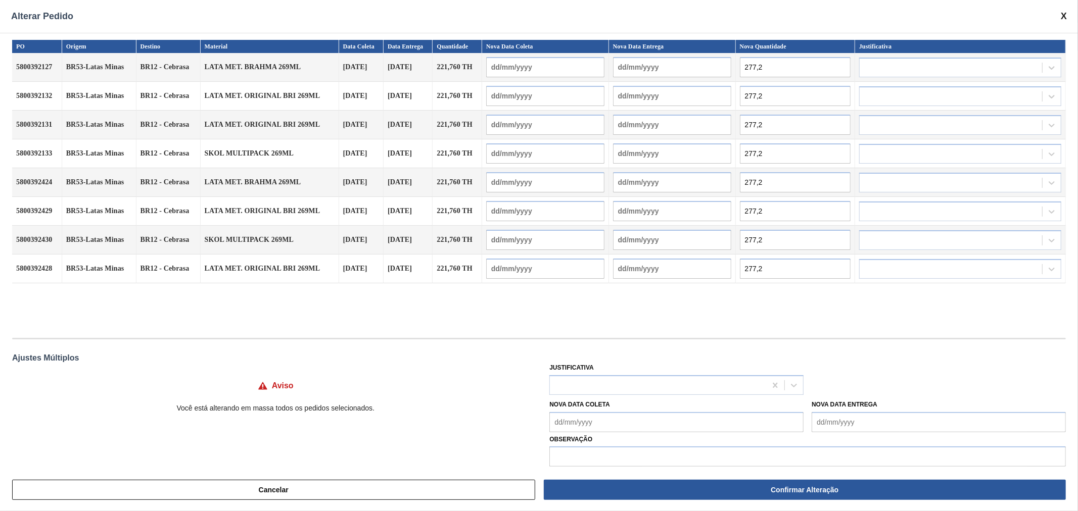
scroll to position [0, 0]
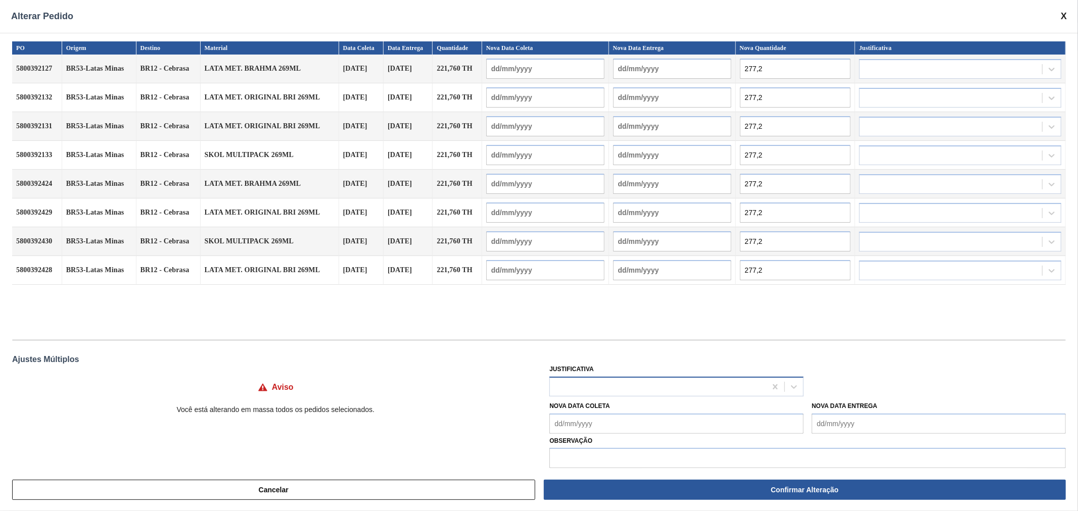
type input "277,2"
click at [683, 384] on div at bounding box center [658, 387] width 216 height 15
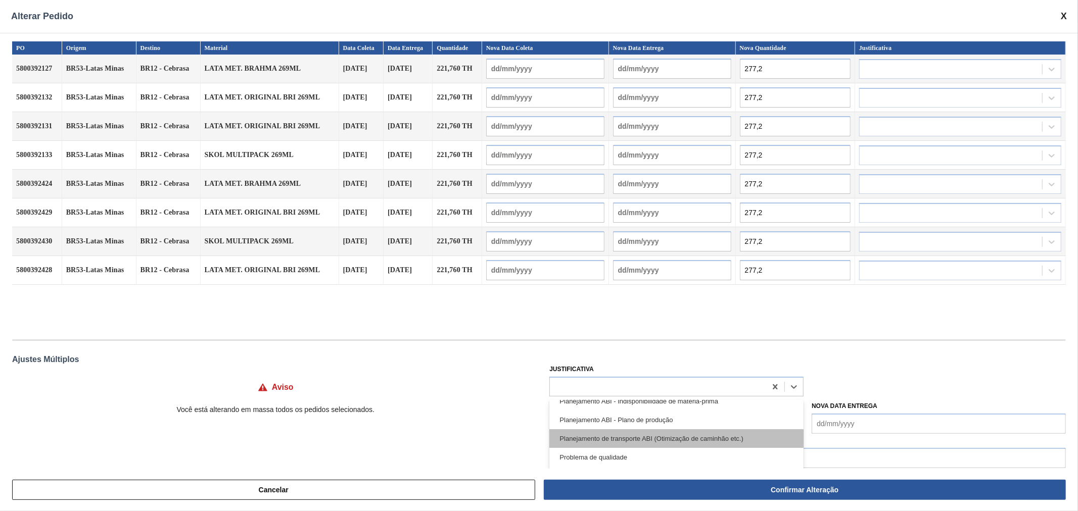
click at [684, 434] on div "Planejamento de transporte ABI (Otimização de caminhão etc.)" at bounding box center [676, 439] width 254 height 19
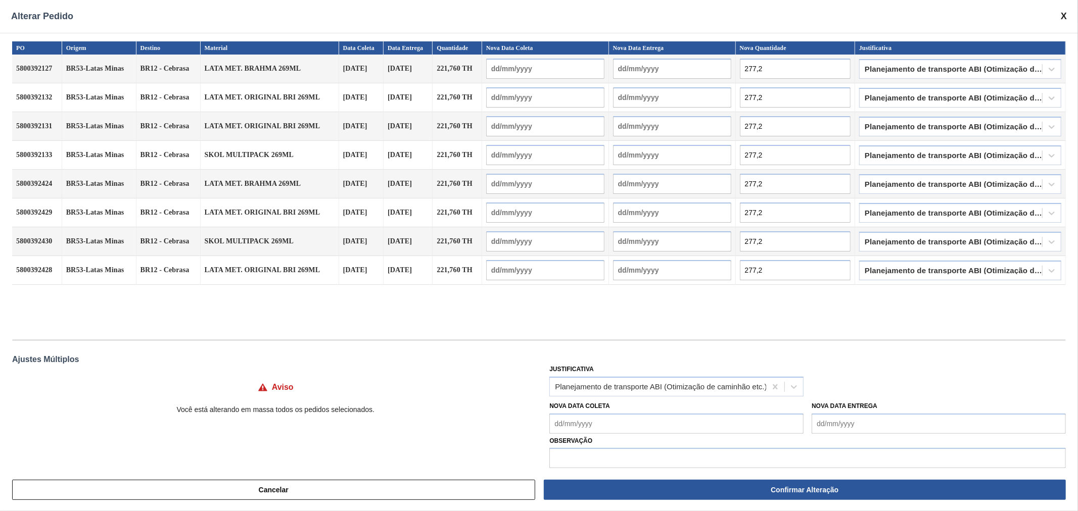
click at [711, 319] on div "PO Origem Destino Material Data [PERSON_NAME] Data Entrega Quantidade Nova Data…" at bounding box center [539, 185] width 1054 height 288
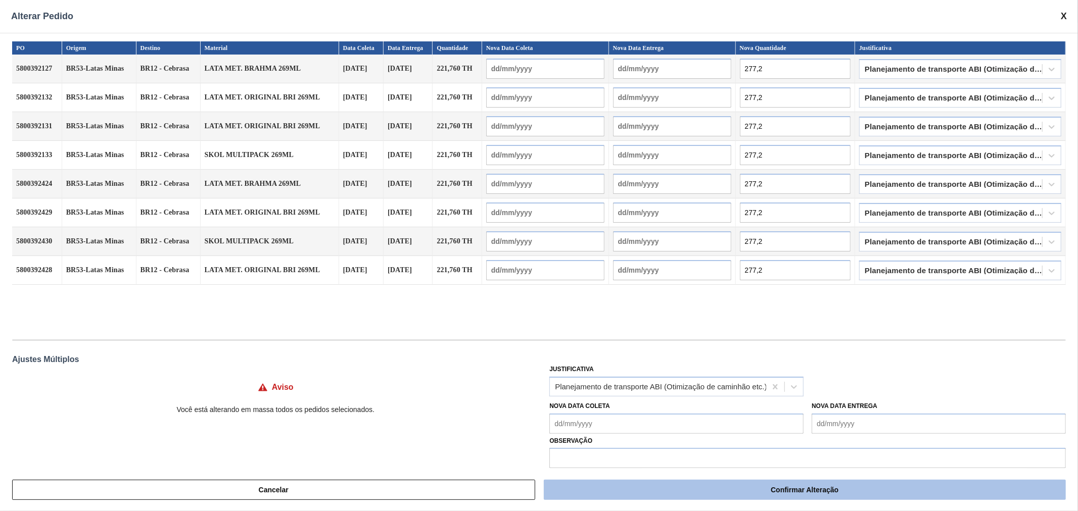
click at [719, 488] on button "Confirmar Alteração" at bounding box center [805, 490] width 522 height 20
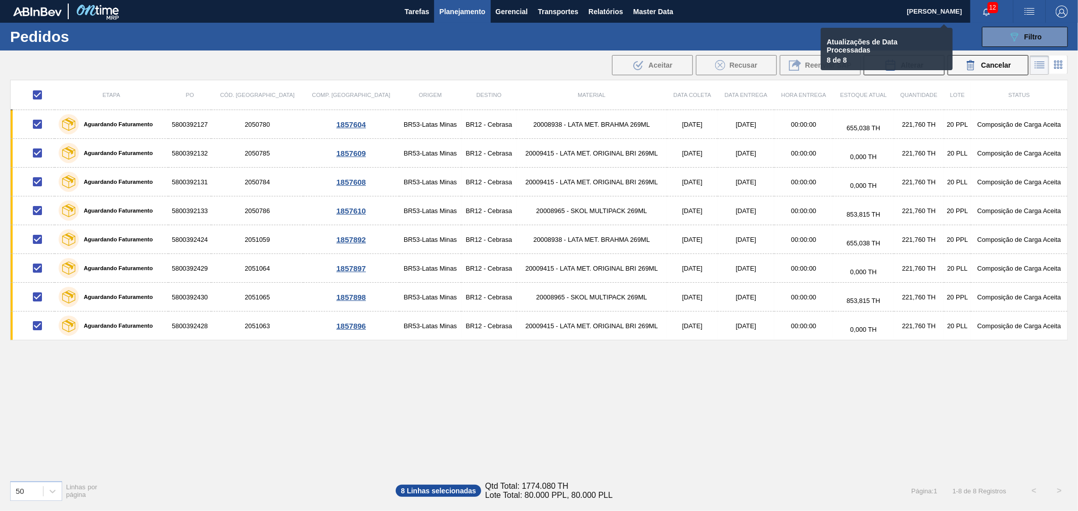
checkbox input "false"
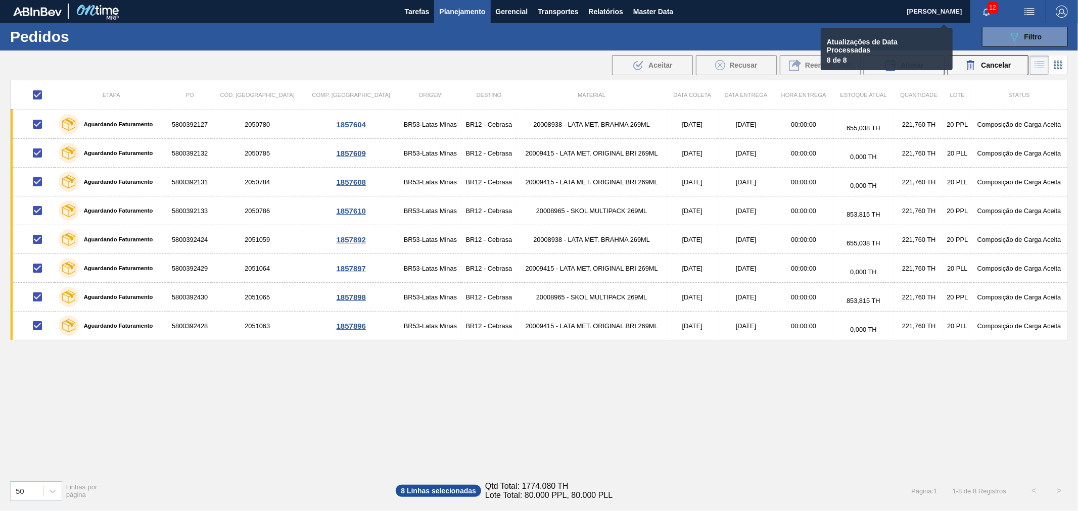
checkbox input "false"
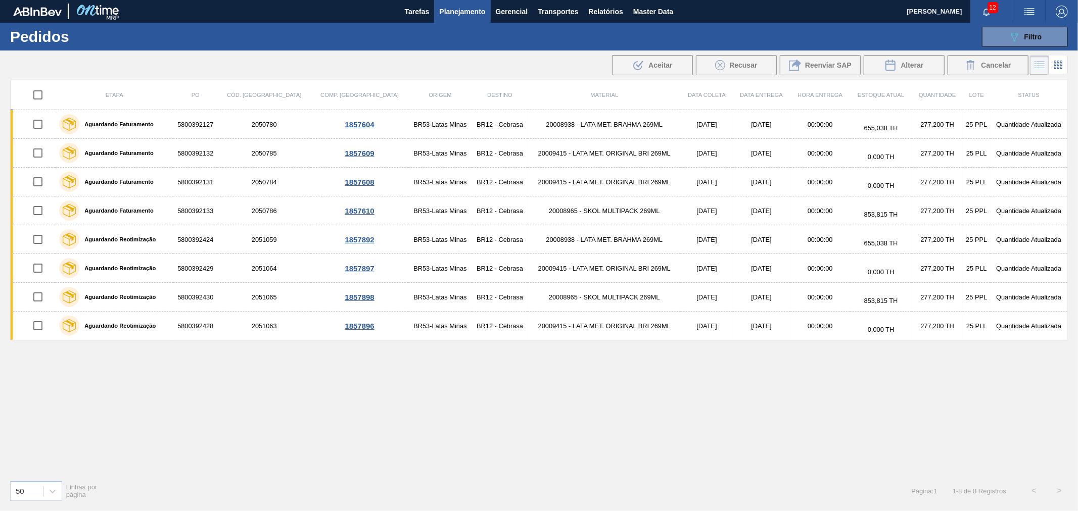
click at [758, 364] on div "Etapa PO Cód. Pedido Comp. Carga Origem Destino Material Data [PERSON_NAME] Dat…" at bounding box center [539, 276] width 1058 height 393
click at [254, 68] on div ".b{fill:var(--color-action-default)} Aceitar Recusar Reenviar SAP Alterar Cance…" at bounding box center [539, 65] width 1078 height 24
click at [1042, 34] on button "089F7B8B-B2A5-4AFE-B5C0-19BA573D28AC Filtro" at bounding box center [1025, 37] width 86 height 20
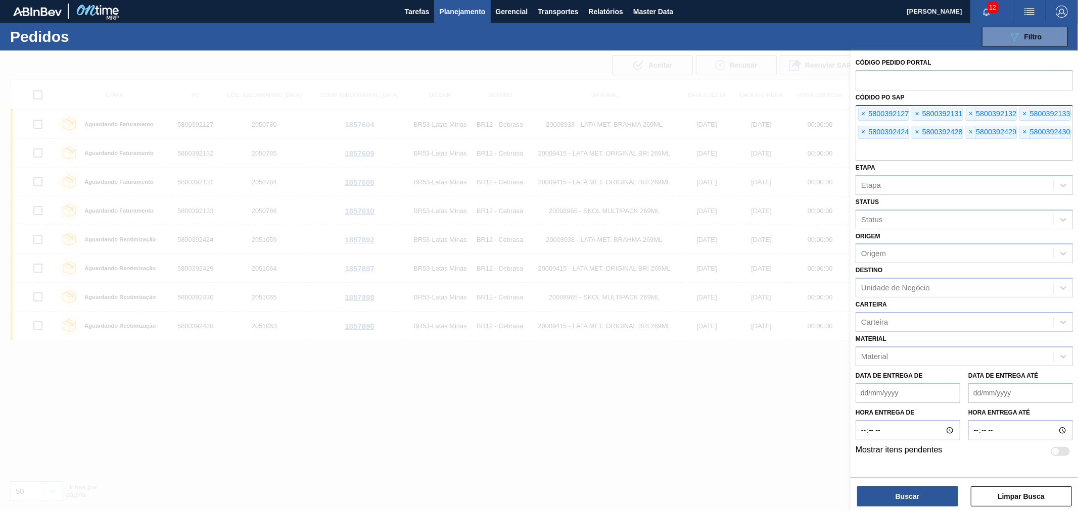
click at [857, 109] on div "× 5800392127 × 5800392131 × 5800392132 × 5800392133 × 5800392424 × 5800392428 ×…" at bounding box center [964, 133] width 217 height 56
click at [860, 114] on span "×" at bounding box center [864, 114] width 10 height 12
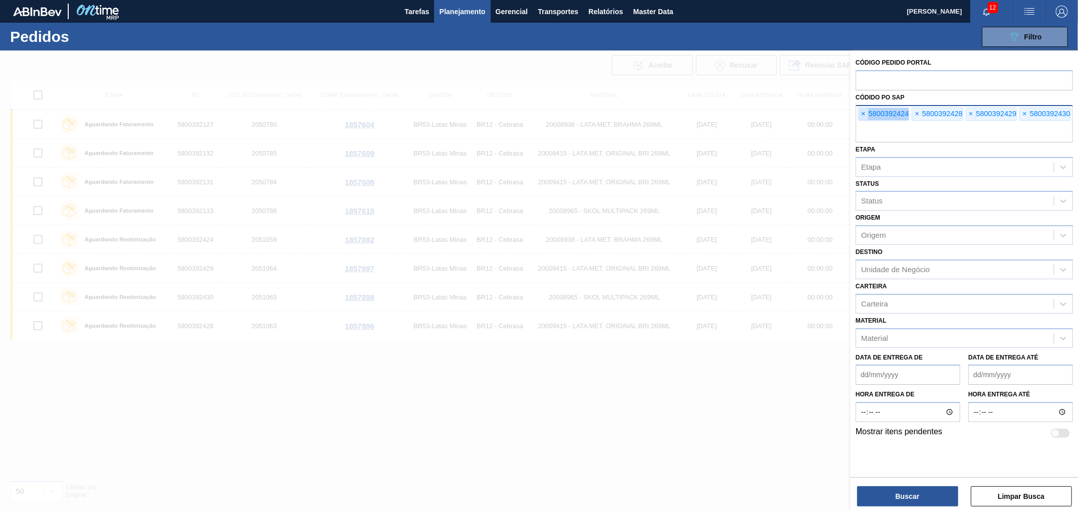
click at [860, 114] on span "×" at bounding box center [864, 114] width 10 height 12
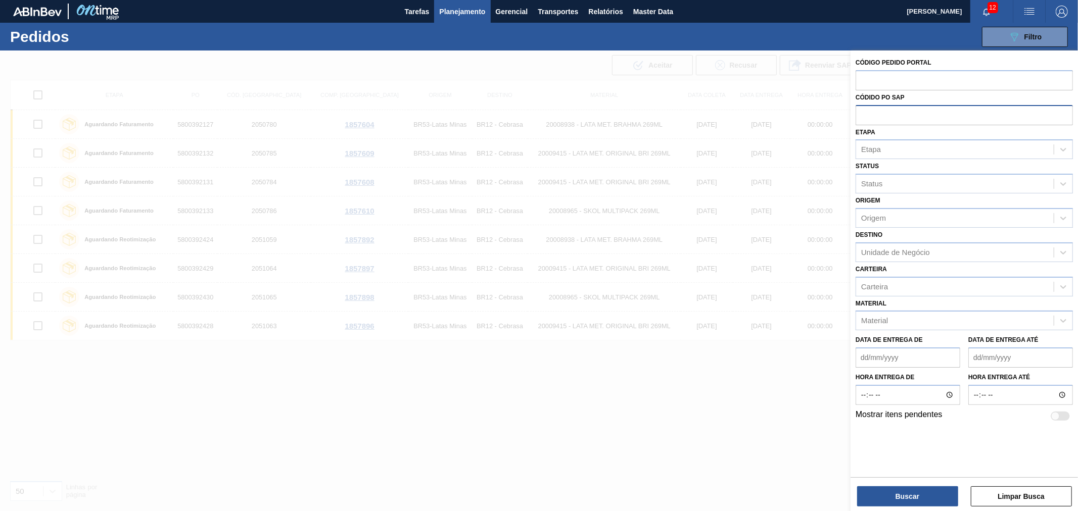
click at [860, 114] on input "text" at bounding box center [964, 114] width 217 height 19
paste input "5800389763"
type input "5800389763"
click at [897, 492] on button "Buscar" at bounding box center [907, 497] width 101 height 20
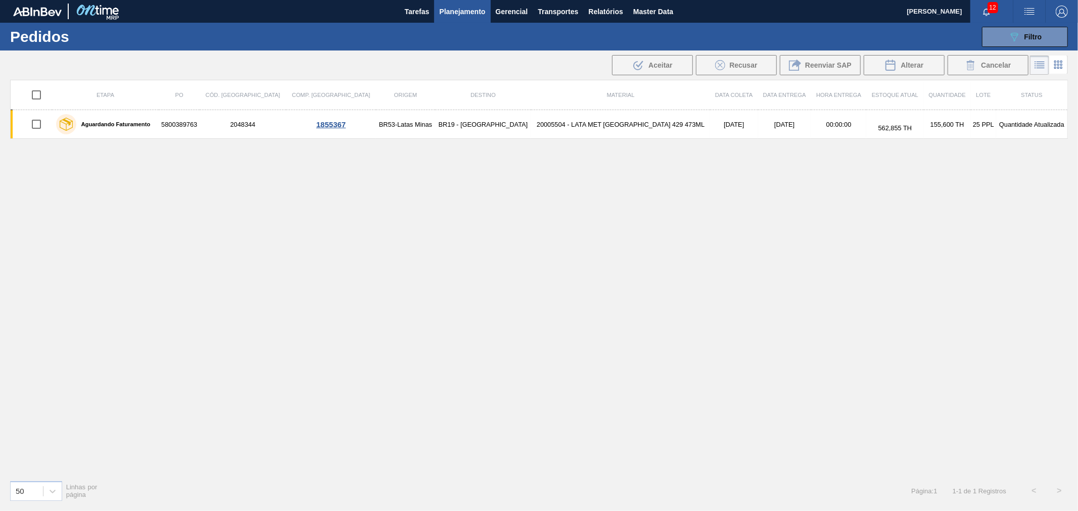
click at [502, 320] on div "Etapa PO Cód. Pedido Comp. Carga Origem Destino Material Data [PERSON_NAME] Dat…" at bounding box center [539, 276] width 1058 height 393
click at [603, 7] on span "Relatórios" at bounding box center [605, 12] width 34 height 12
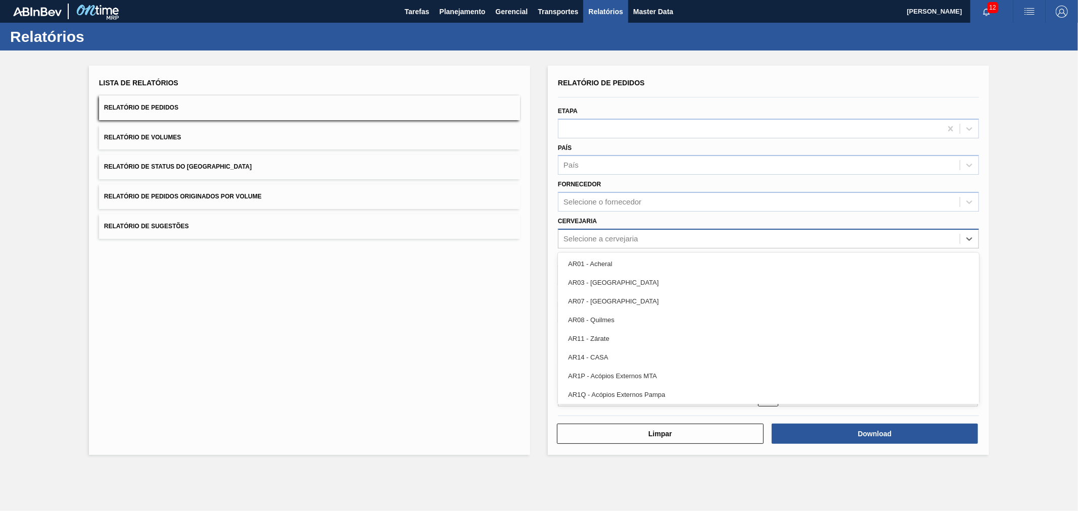
click at [643, 243] on div "Selecione a cervejaria" at bounding box center [758, 238] width 401 height 15
type input "R"
click at [534, 199] on div "Lista de Relatórios Relatório de Pedidos Relatório de Volumes Relatório de Stat…" at bounding box center [539, 259] width 1078 height 417
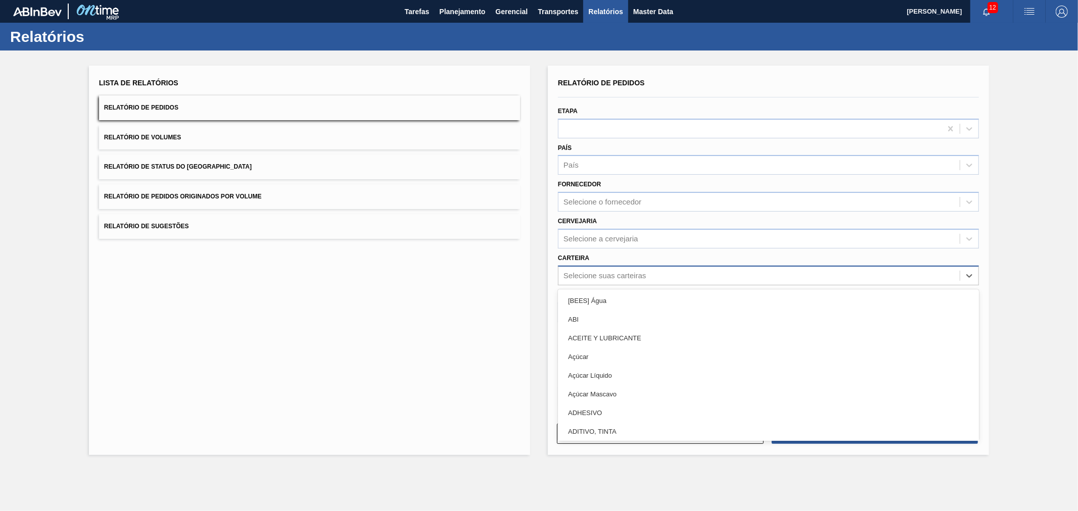
click at [615, 276] on div "Selecione suas carteiras" at bounding box center [605, 275] width 82 height 9
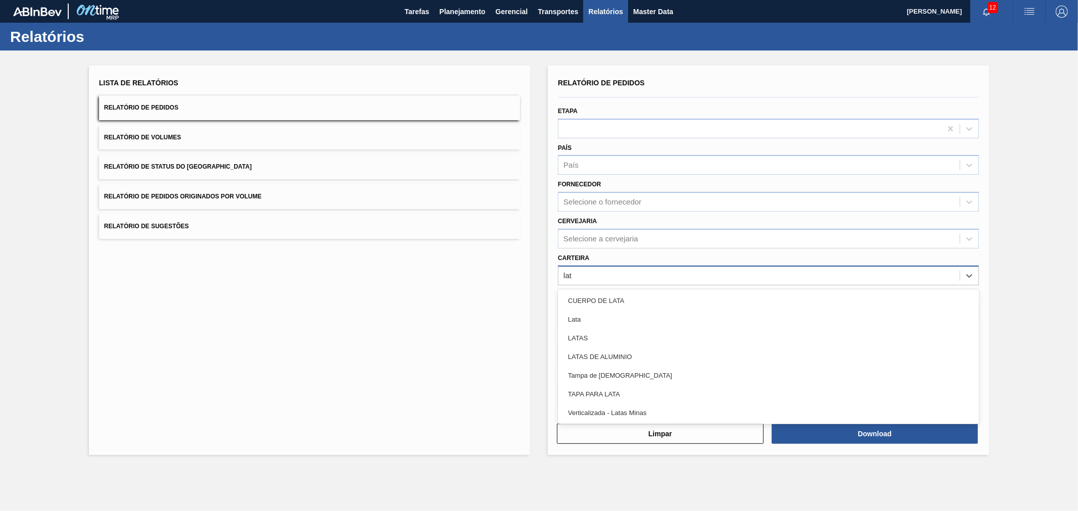
type input "lata"
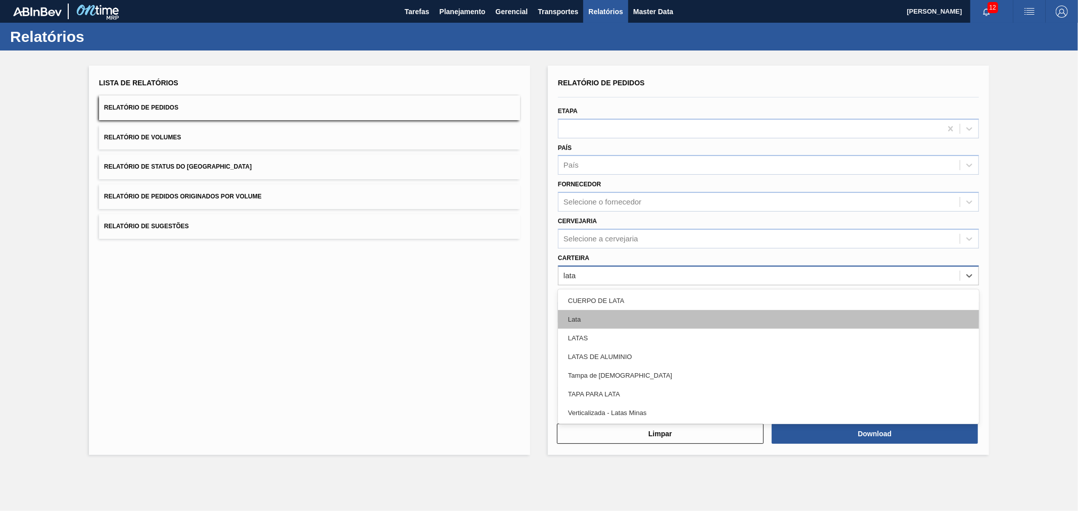
click at [599, 316] on div "Lata" at bounding box center [768, 319] width 421 height 19
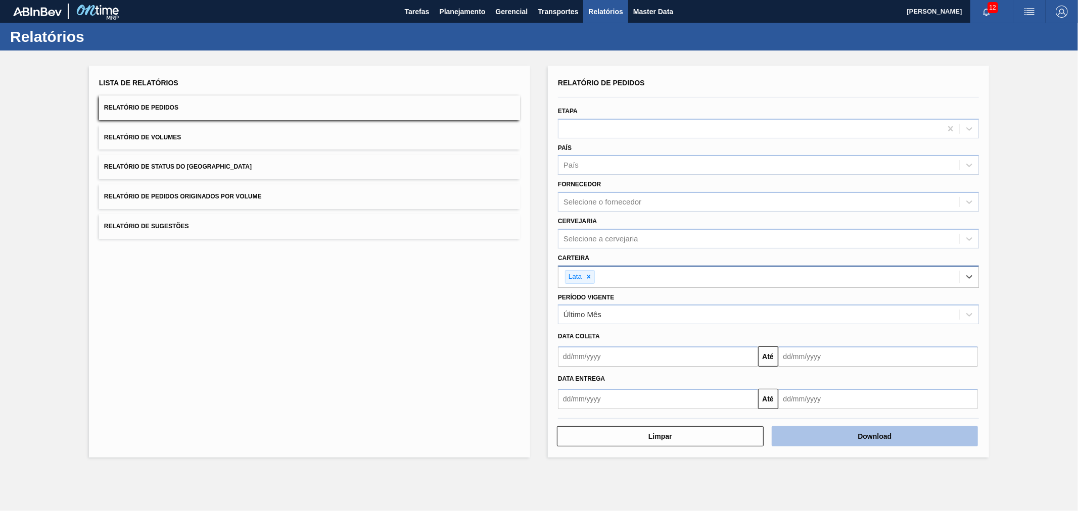
click at [824, 427] on button "Download" at bounding box center [875, 437] width 207 height 20
